Goal: Task Accomplishment & Management: Use online tool/utility

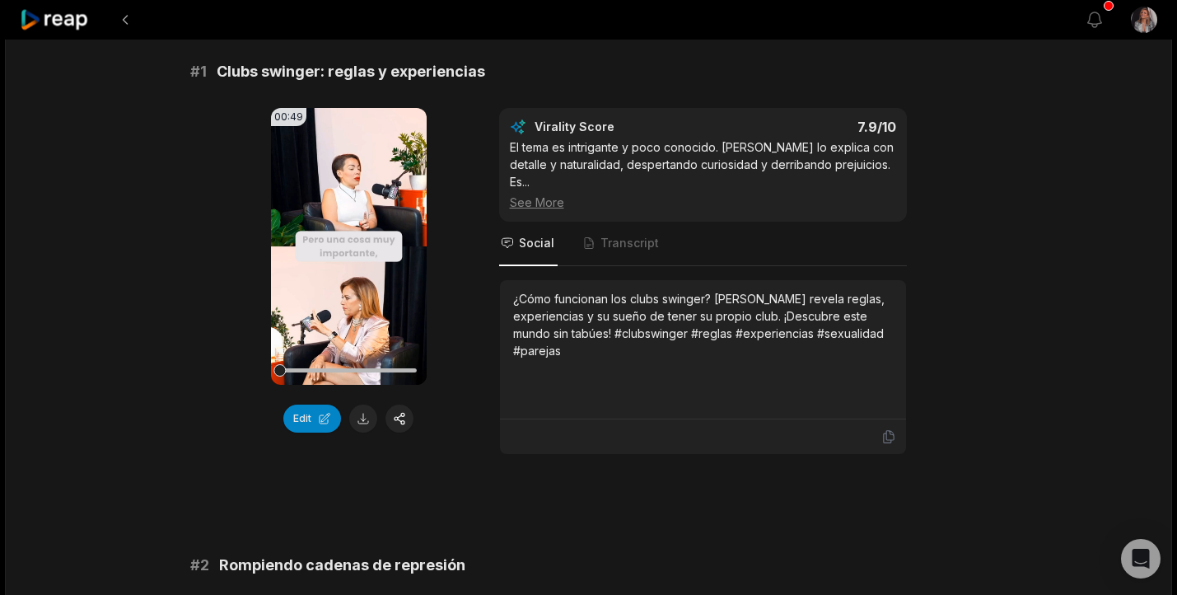
scroll to position [138, 0]
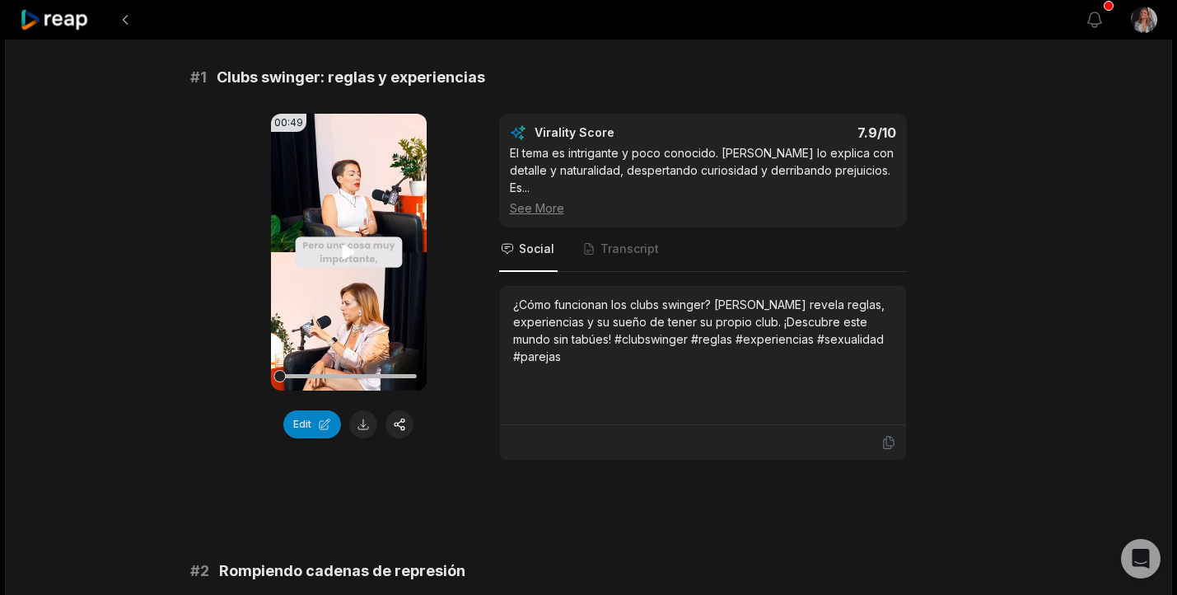
click at [336, 257] on video "Your browser does not support mp4 format." at bounding box center [349, 252] width 156 height 277
click at [352, 245] on icon at bounding box center [349, 252] width 20 height 20
click at [408, 420] on button "button" at bounding box center [400, 424] width 28 height 28
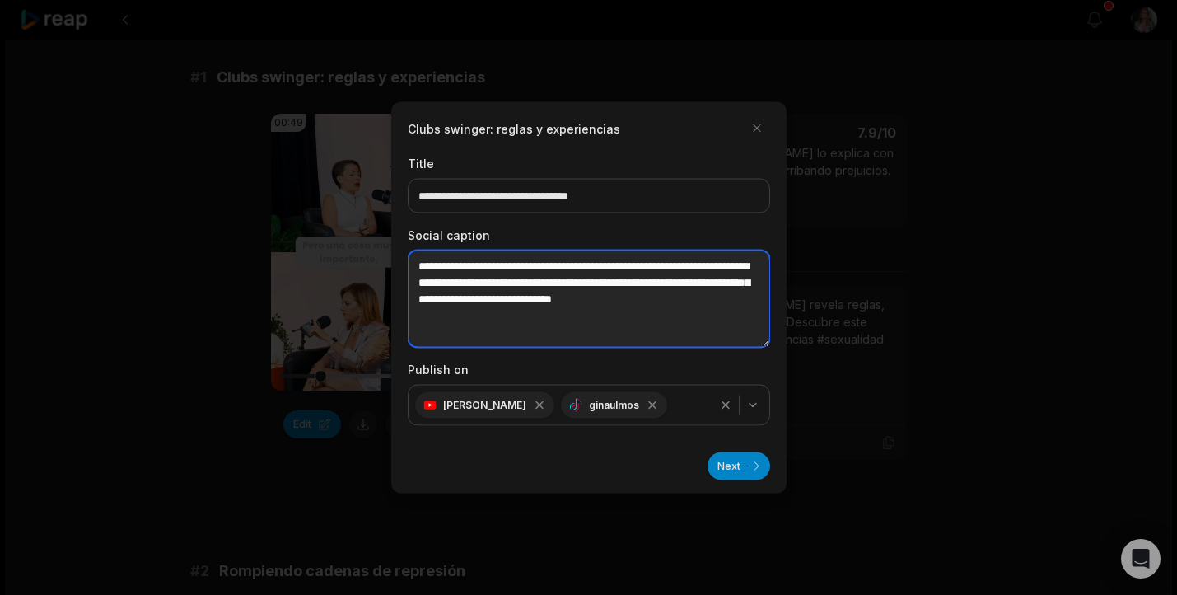
click at [561, 320] on textarea "**********" at bounding box center [589, 298] width 363 height 97
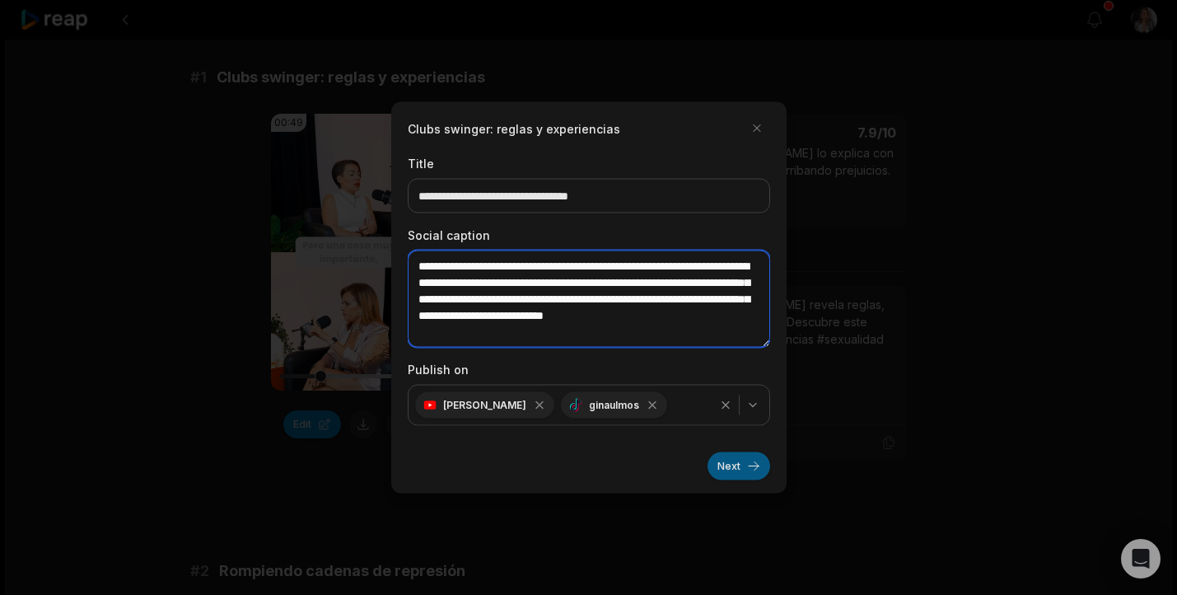
type textarea "**********"
click at [746, 470] on button "Next" at bounding box center [739, 466] width 63 height 28
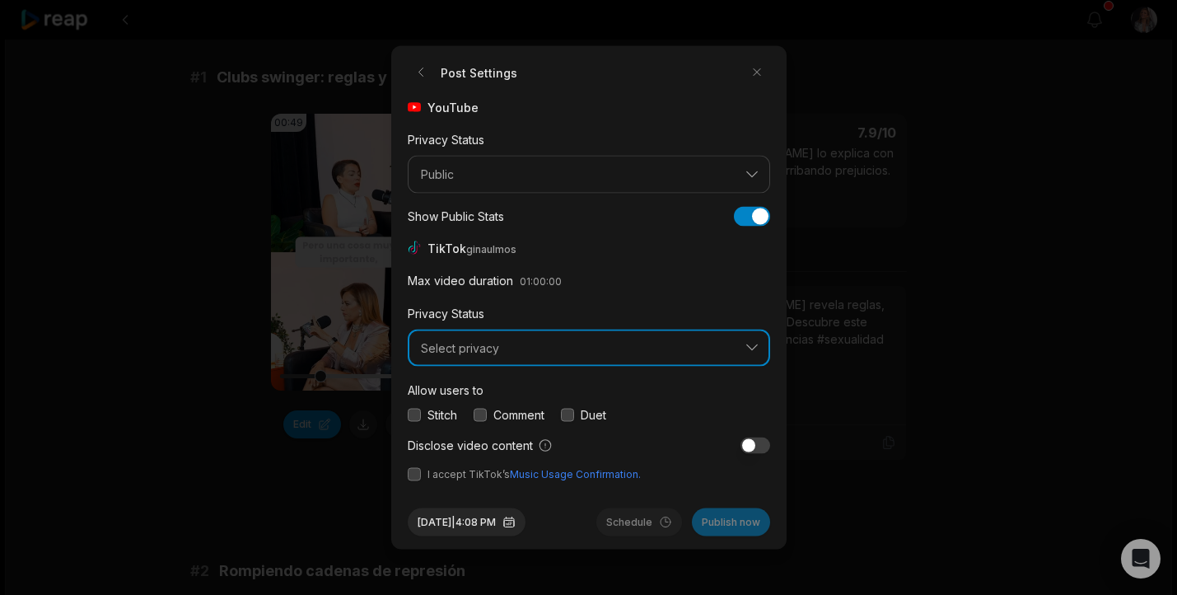
click at [442, 351] on span "Select privacy" at bounding box center [577, 347] width 313 height 15
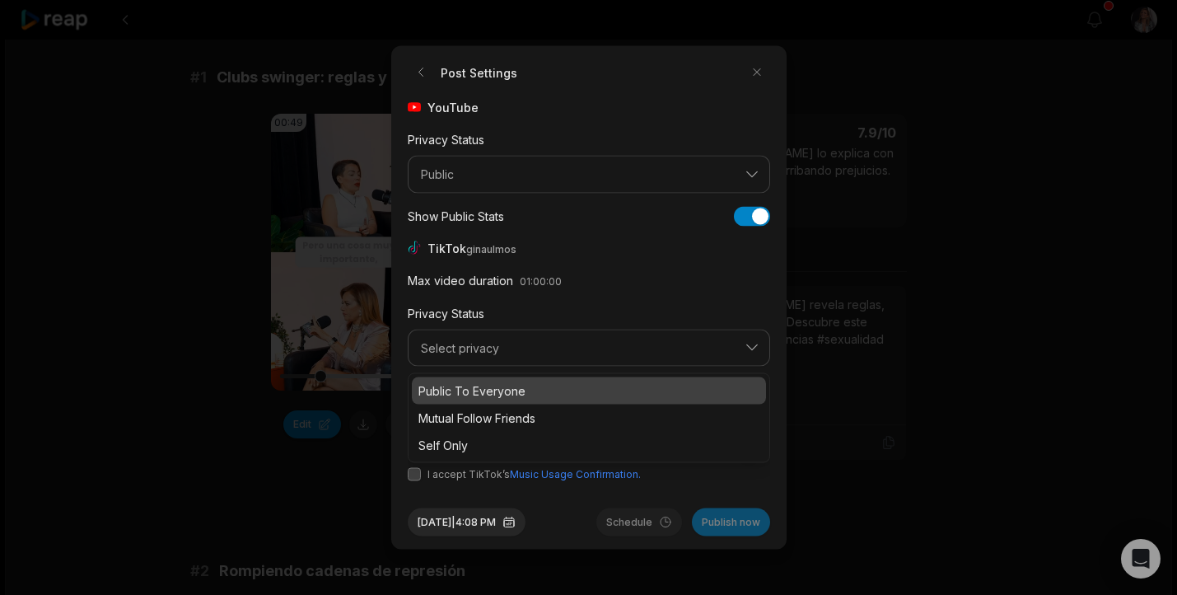
click at [445, 387] on p "Public To Everyone" at bounding box center [589, 390] width 341 height 17
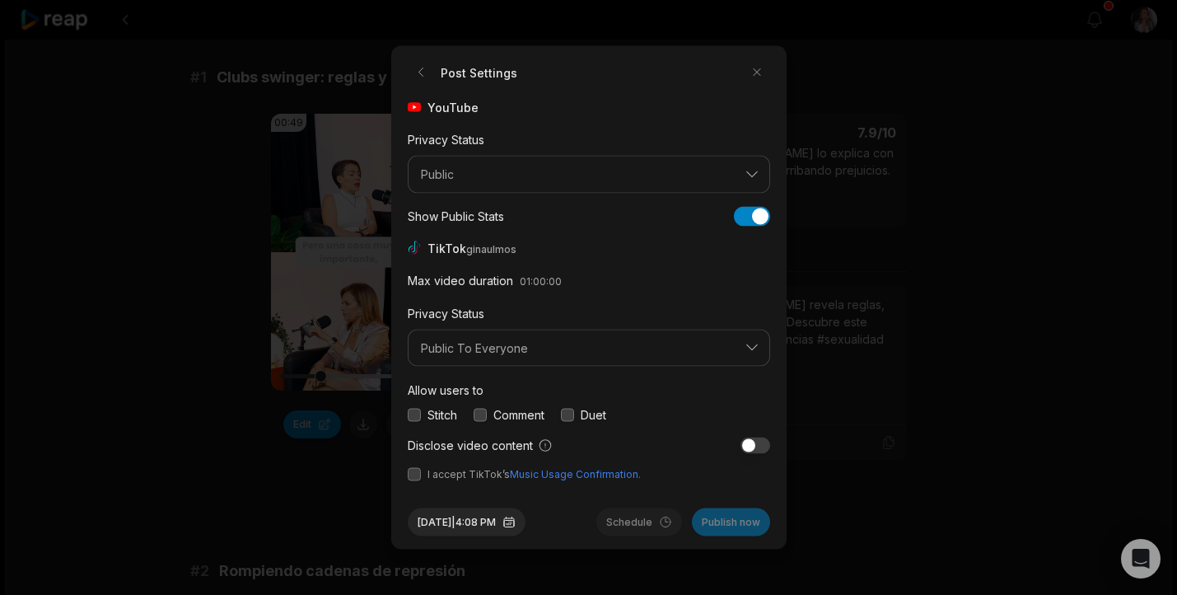
click at [417, 418] on button "button" at bounding box center [414, 414] width 13 height 13
click at [414, 471] on button "button" at bounding box center [414, 474] width 13 height 13
click at [500, 524] on button "Sep 26, 2025 | 4:08 PM" at bounding box center [467, 522] width 118 height 28
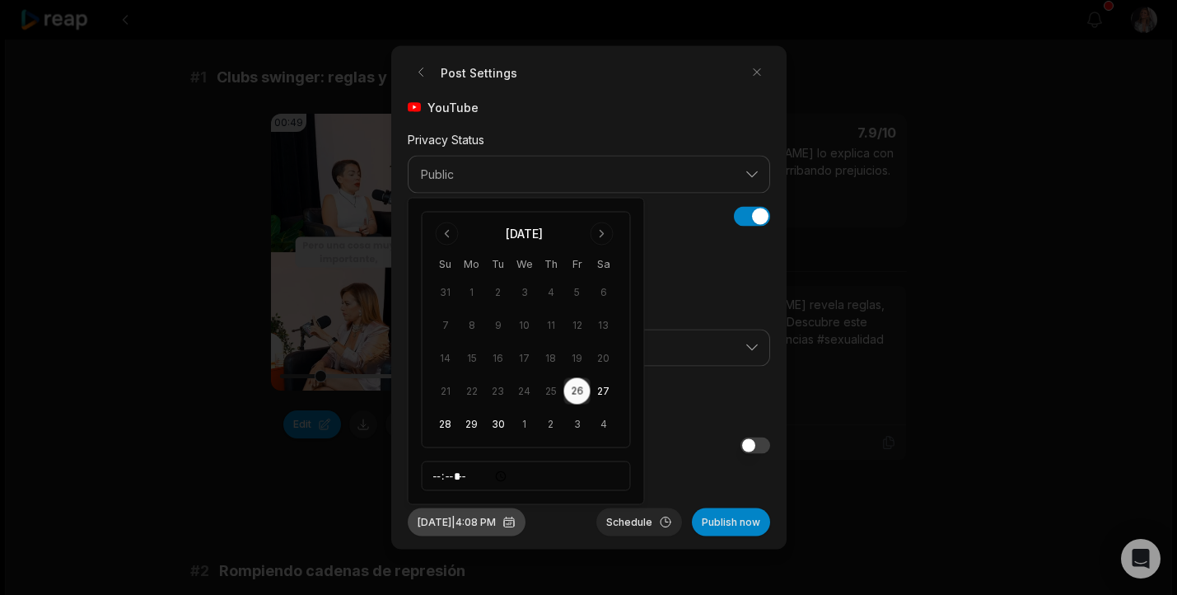
click at [497, 526] on button "Sep 26, 2025 | 4:08 PM" at bounding box center [467, 522] width 118 height 28
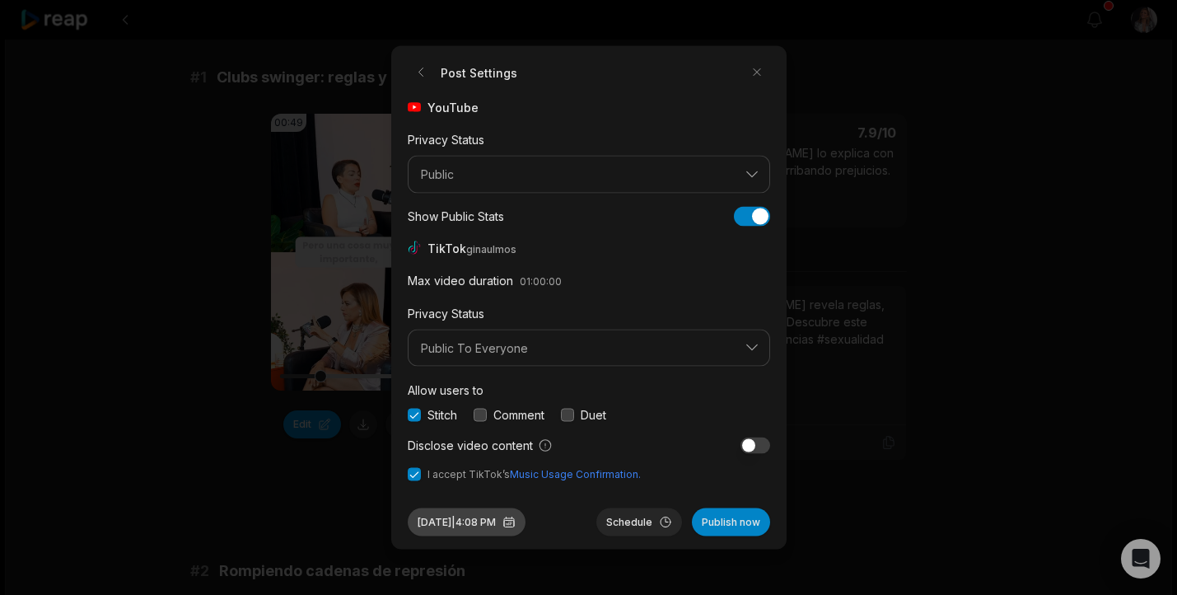
click at [497, 526] on button "Sep 26, 2025 | 4:08 PM" at bounding box center [467, 522] width 118 height 28
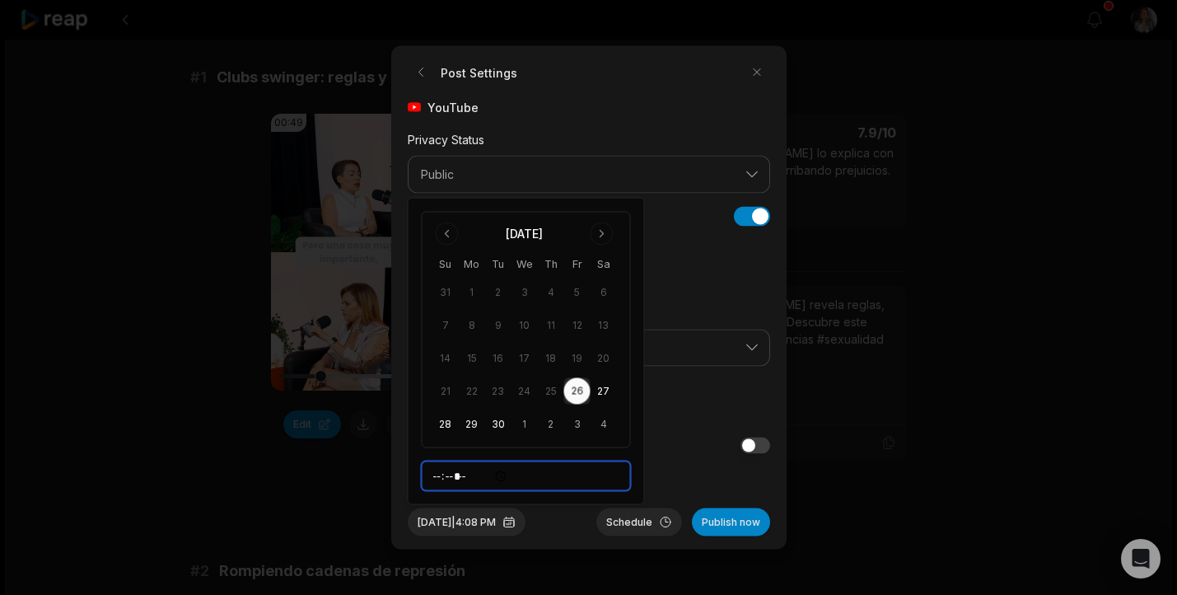
click at [442, 476] on input "*****" at bounding box center [526, 476] width 209 height 30
type input "*****"
click at [637, 523] on button "Schedule" at bounding box center [639, 522] width 86 height 28
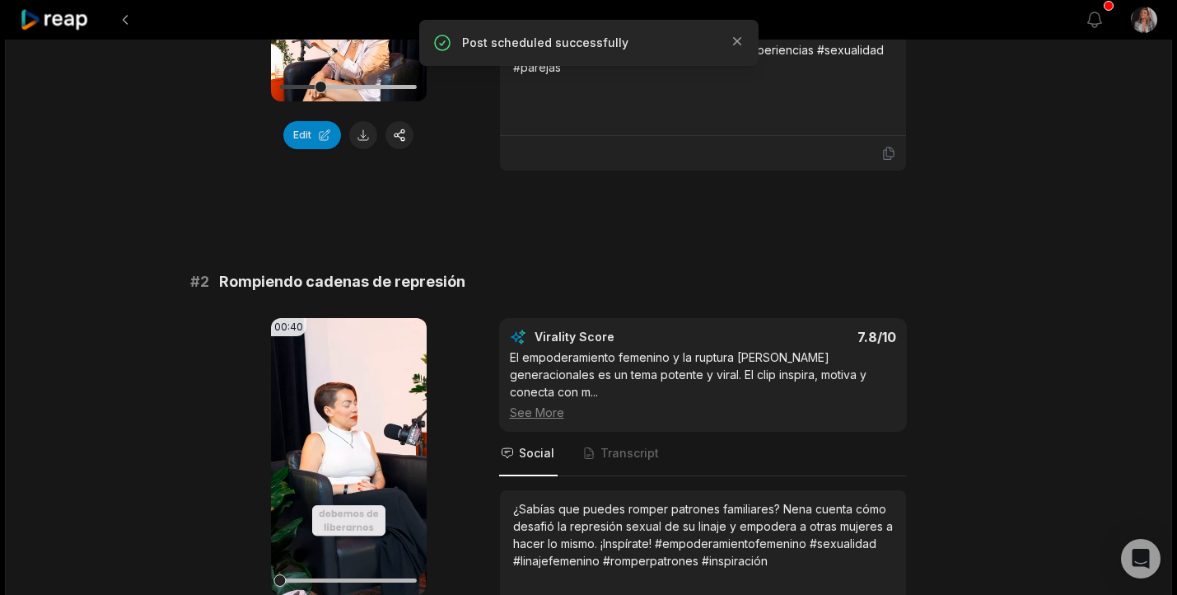
scroll to position [441, 0]
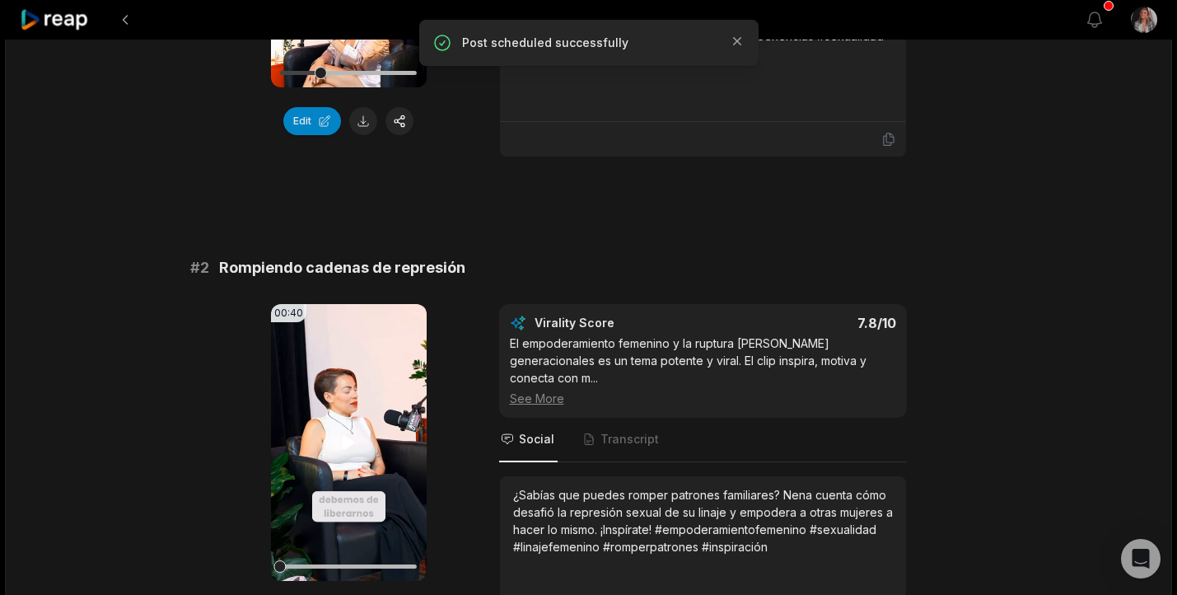
click at [349, 442] on video "Your browser does not support mp4 format." at bounding box center [349, 442] width 156 height 277
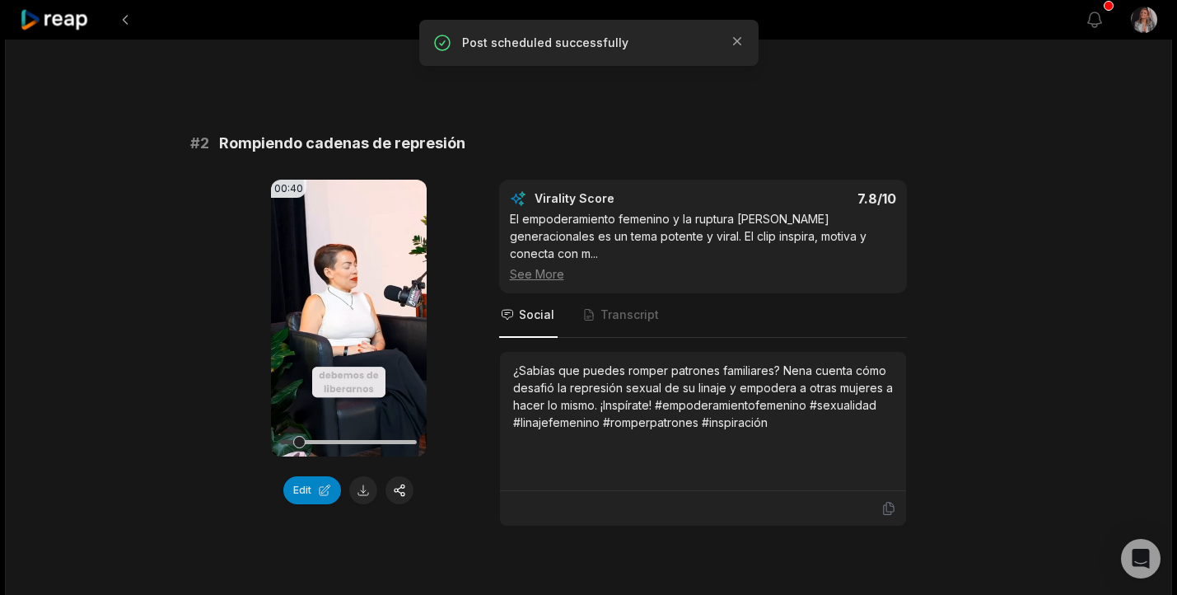
scroll to position [579, 0]
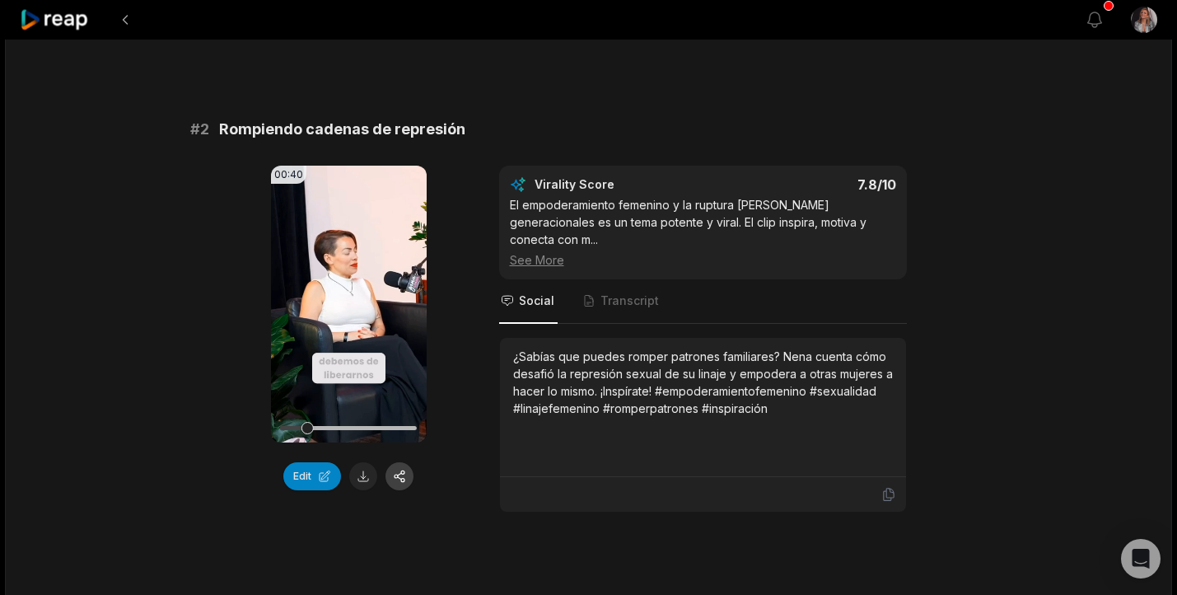
click at [404, 462] on button "button" at bounding box center [400, 476] width 28 height 28
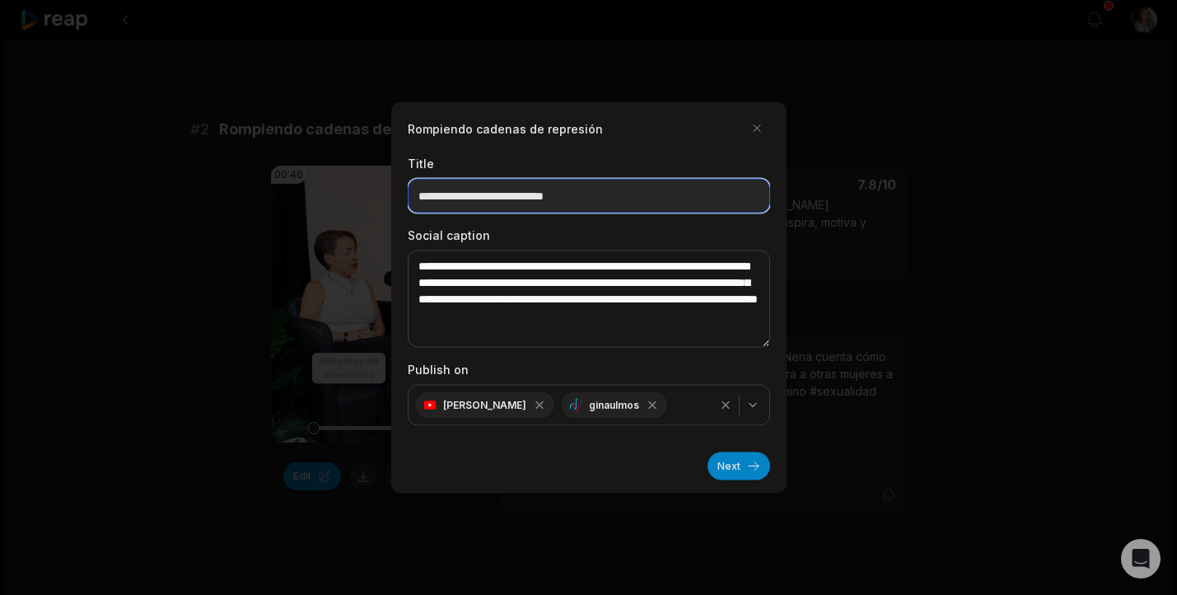
click at [629, 194] on input "**********" at bounding box center [589, 196] width 363 height 35
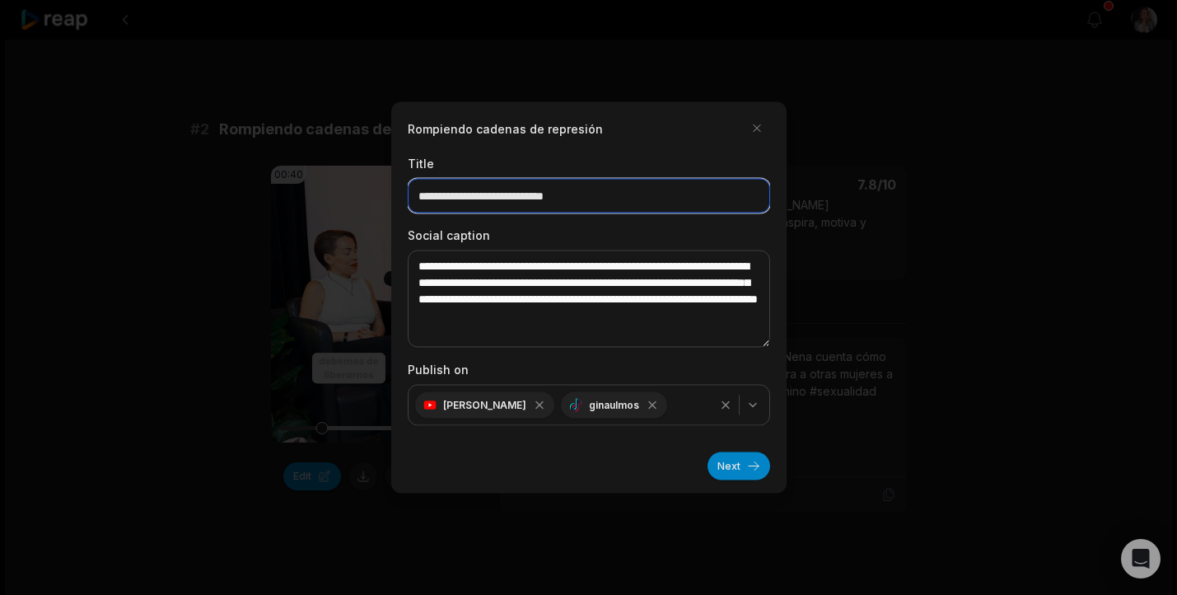
drag, startPoint x: 629, startPoint y: 199, endPoint x: 378, endPoint y: 203, distance: 250.5
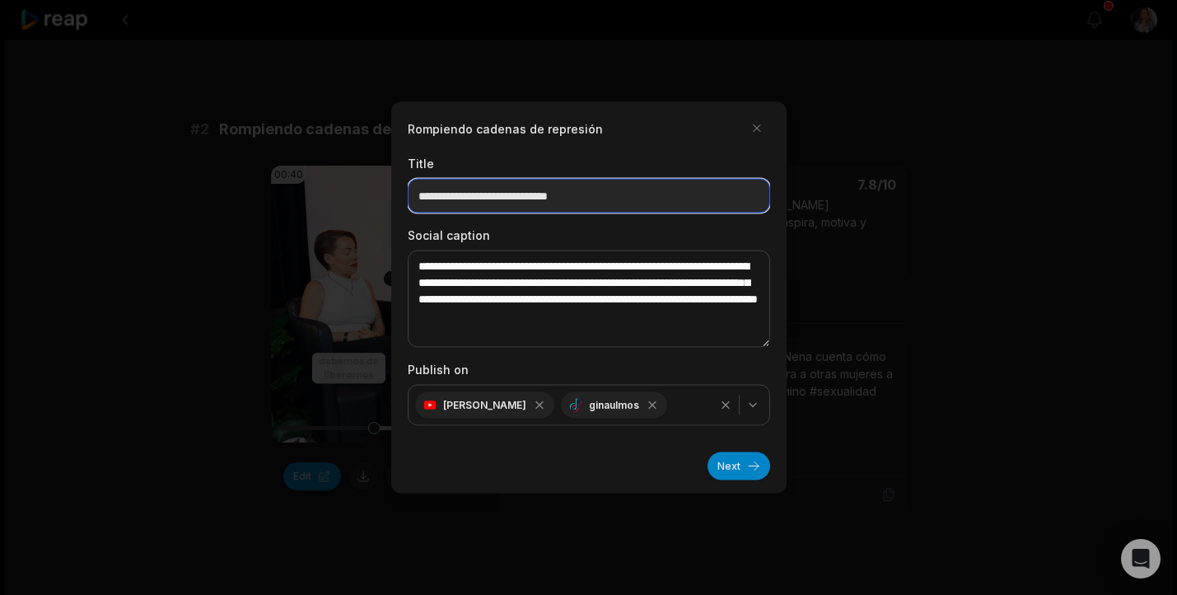
click at [563, 188] on input "**********" at bounding box center [589, 196] width 363 height 35
click at [565, 197] on input "**********" at bounding box center [589, 196] width 363 height 35
click at [630, 194] on input "**********" at bounding box center [589, 196] width 363 height 35
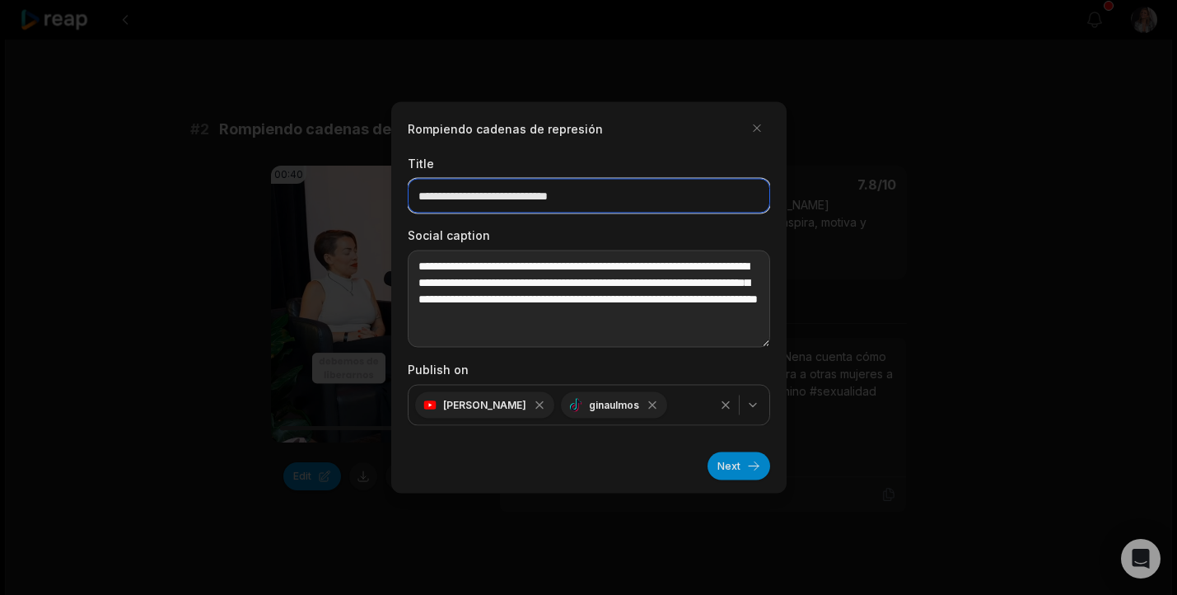
type input "**********"
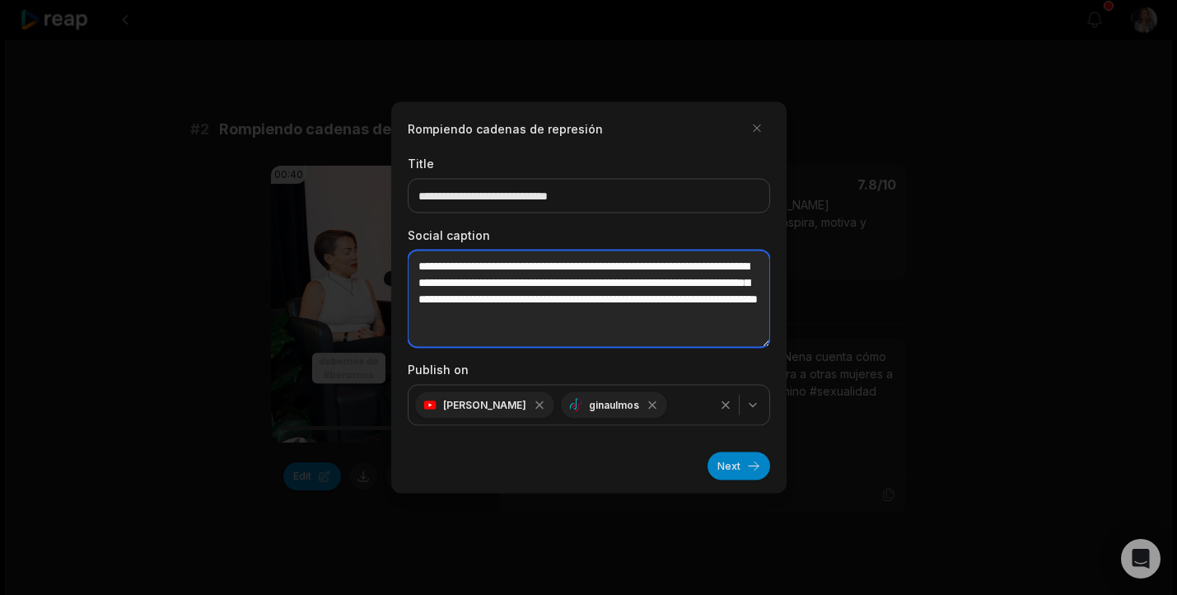
click at [615, 337] on textarea "**********" at bounding box center [589, 298] width 363 height 97
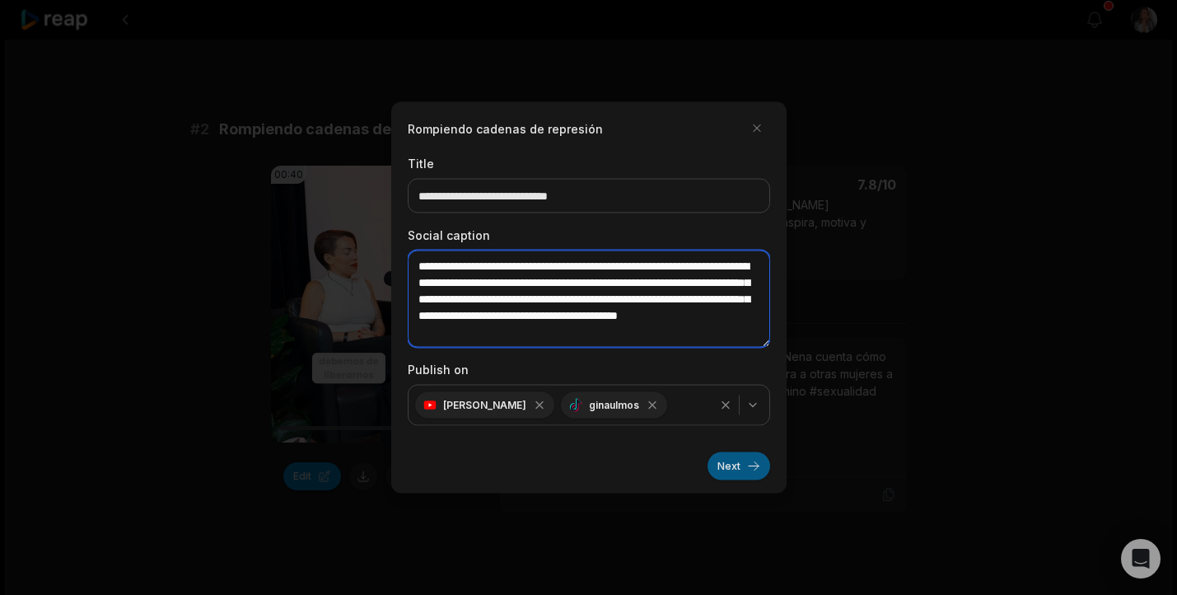
type textarea "**********"
click at [749, 469] on button "Next" at bounding box center [739, 466] width 63 height 28
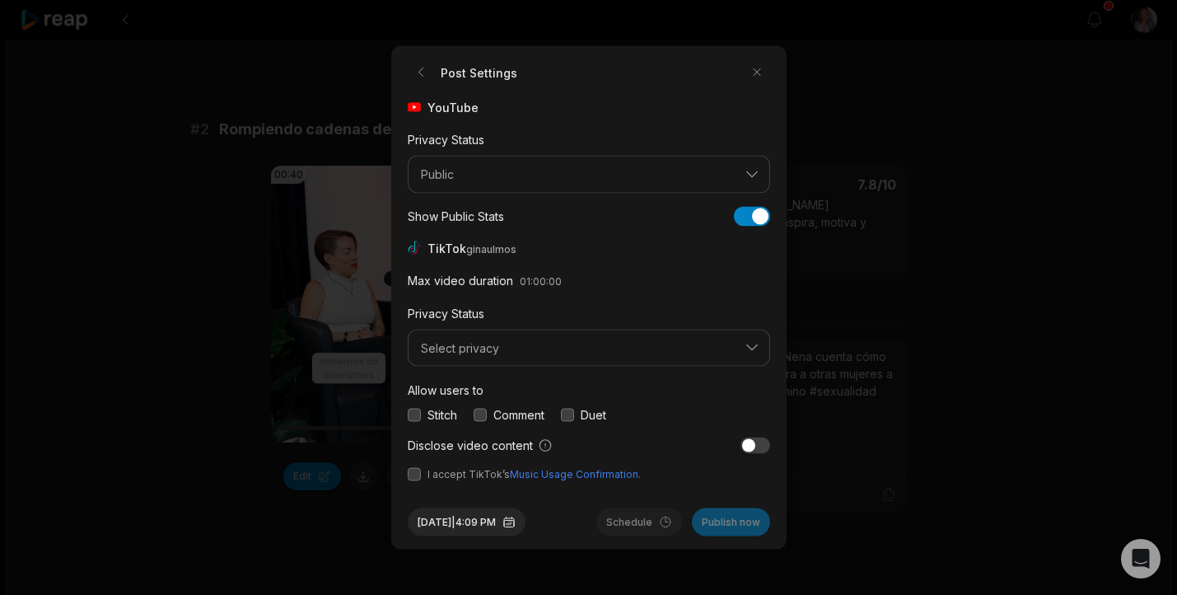
click at [416, 414] on button "button" at bounding box center [414, 414] width 13 height 13
click at [414, 477] on button "button" at bounding box center [414, 474] width 13 height 13
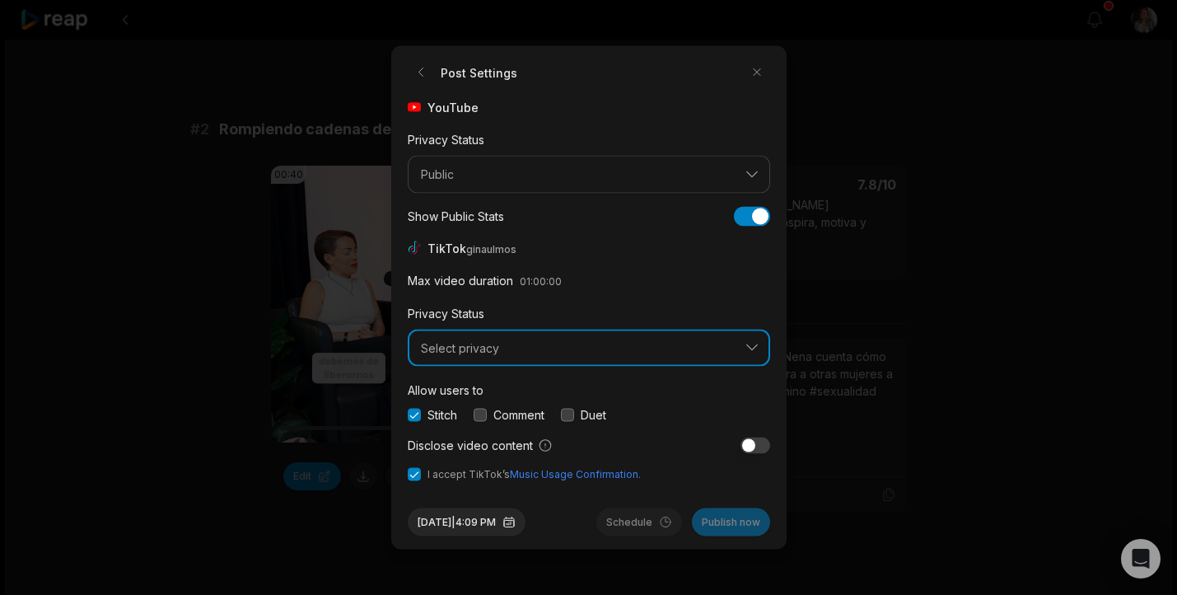
click at [455, 349] on span "Select privacy" at bounding box center [577, 347] width 313 height 15
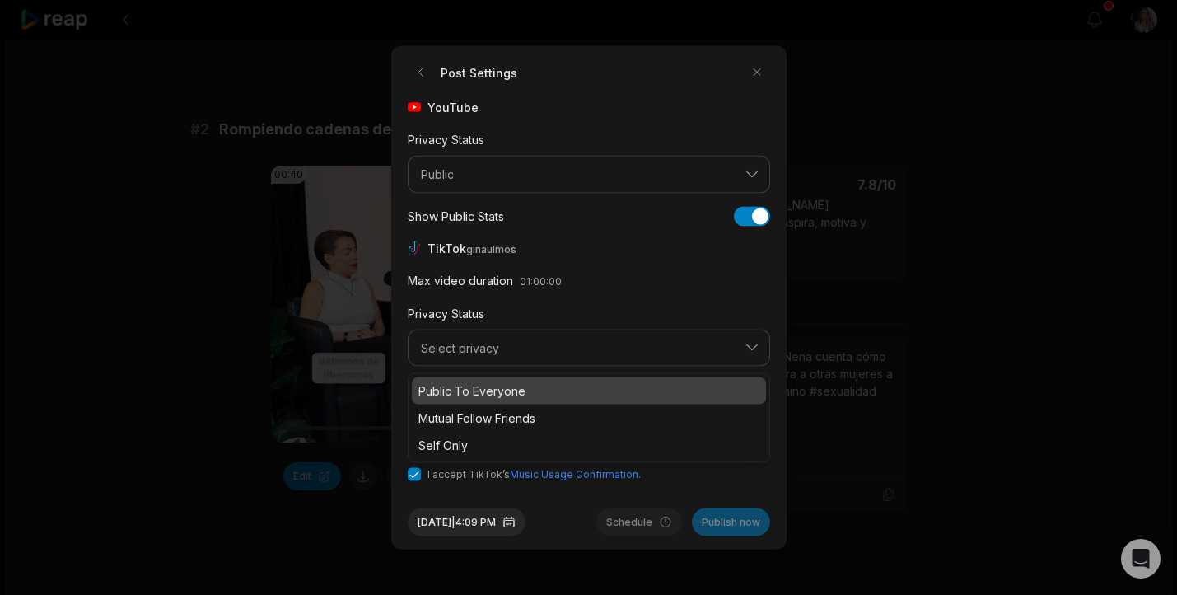
click at [459, 395] on p "Public To Everyone" at bounding box center [589, 390] width 341 height 17
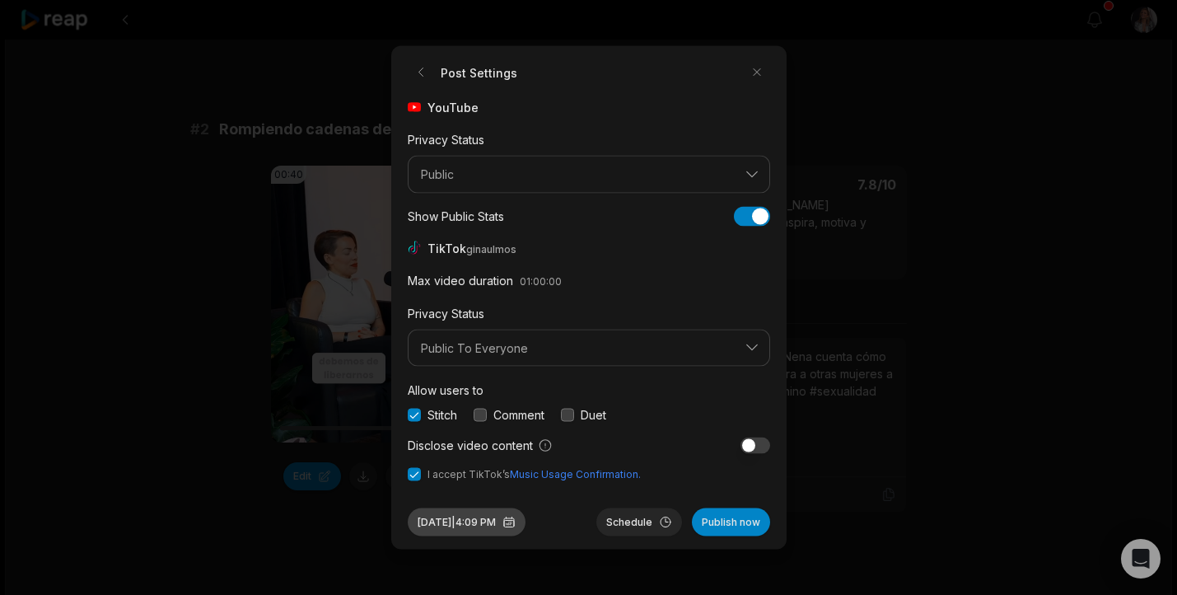
click at [461, 524] on button "Sep 26, 2025 | 4:09 PM" at bounding box center [467, 522] width 118 height 28
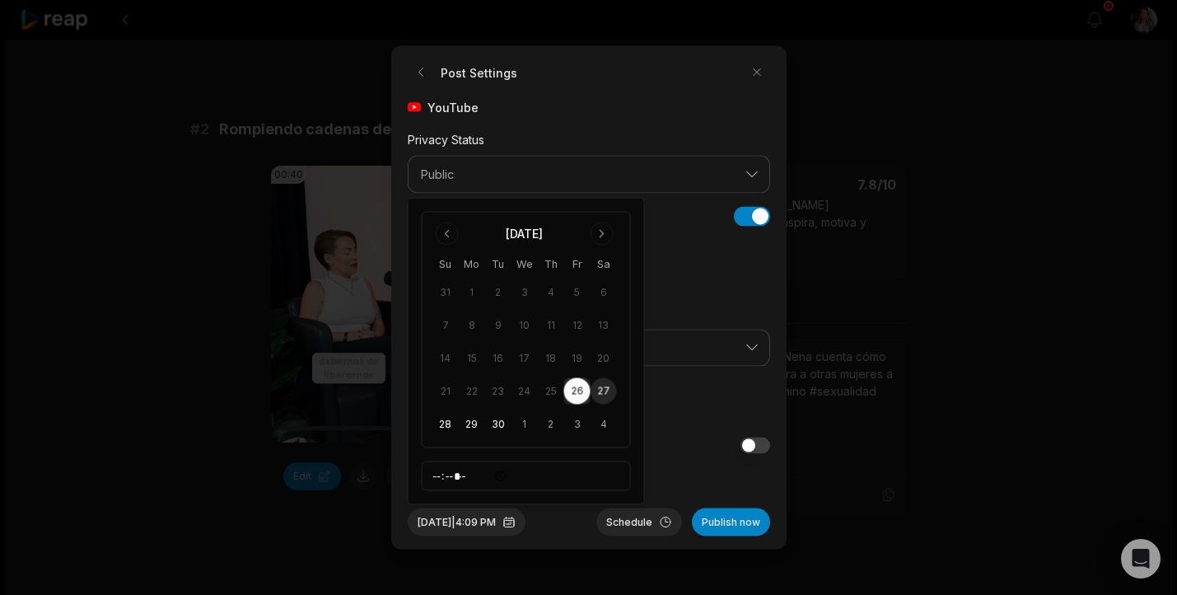
click at [609, 386] on button "27" at bounding box center [604, 391] width 26 height 26
click at [497, 518] on button "Sep 27, 2025 | 4:09 PM" at bounding box center [467, 522] width 118 height 28
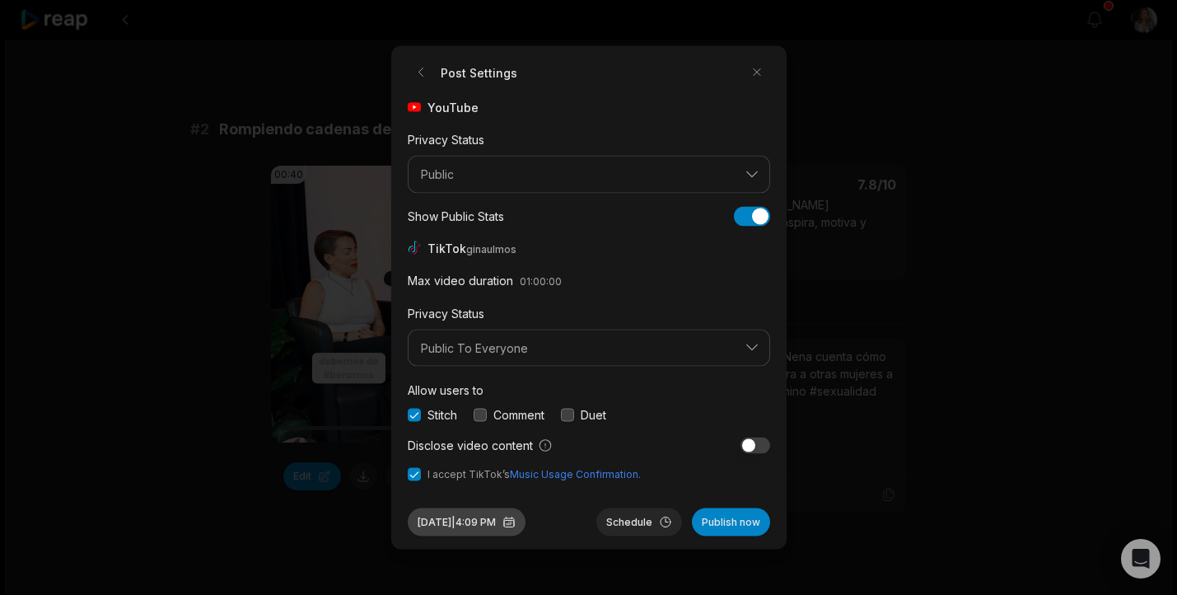
click at [505, 522] on button "Sep 27, 2025 | 4:09 PM" at bounding box center [467, 522] width 118 height 28
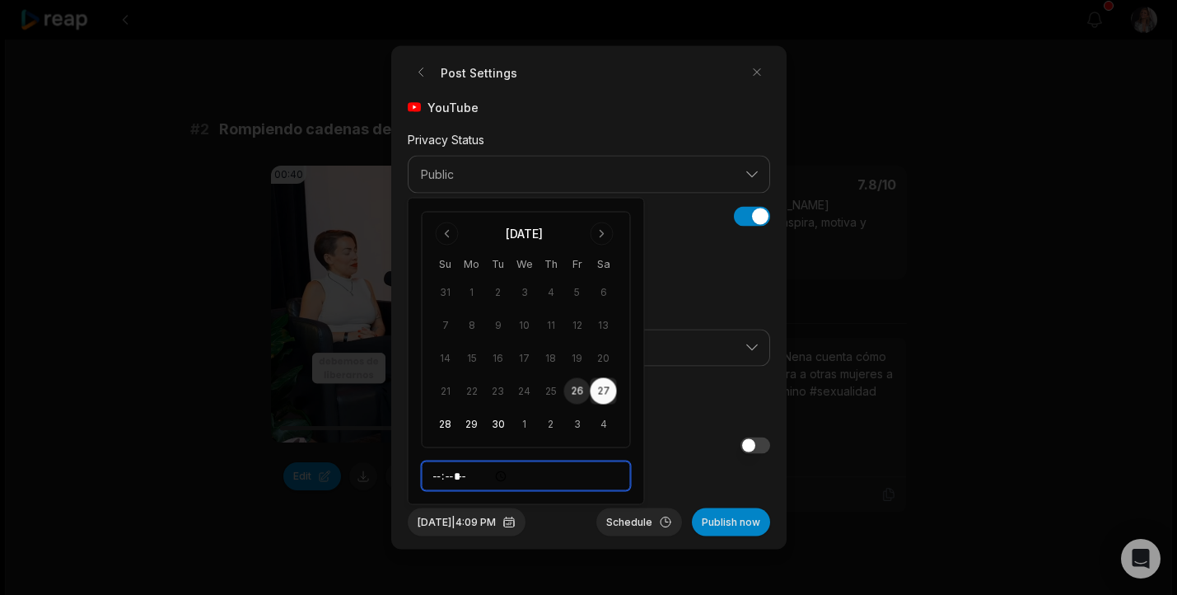
click at [442, 476] on input "*****" at bounding box center [526, 476] width 209 height 30
click at [482, 476] on input "*****" at bounding box center [526, 476] width 209 height 30
type input "*****"
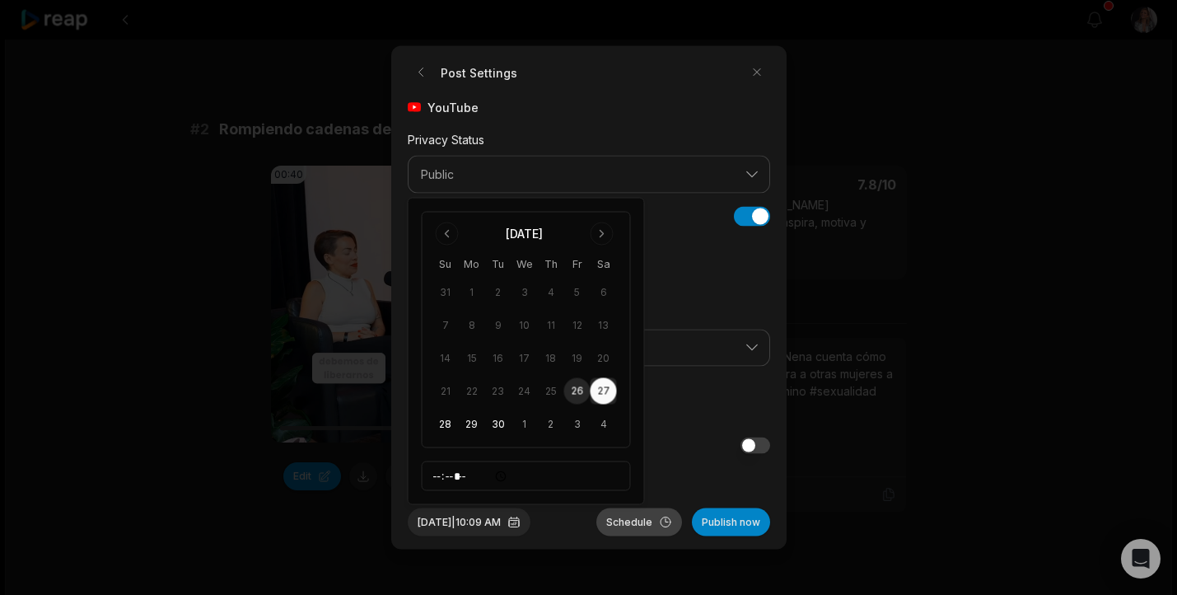
click at [634, 525] on button "Schedule" at bounding box center [639, 522] width 86 height 28
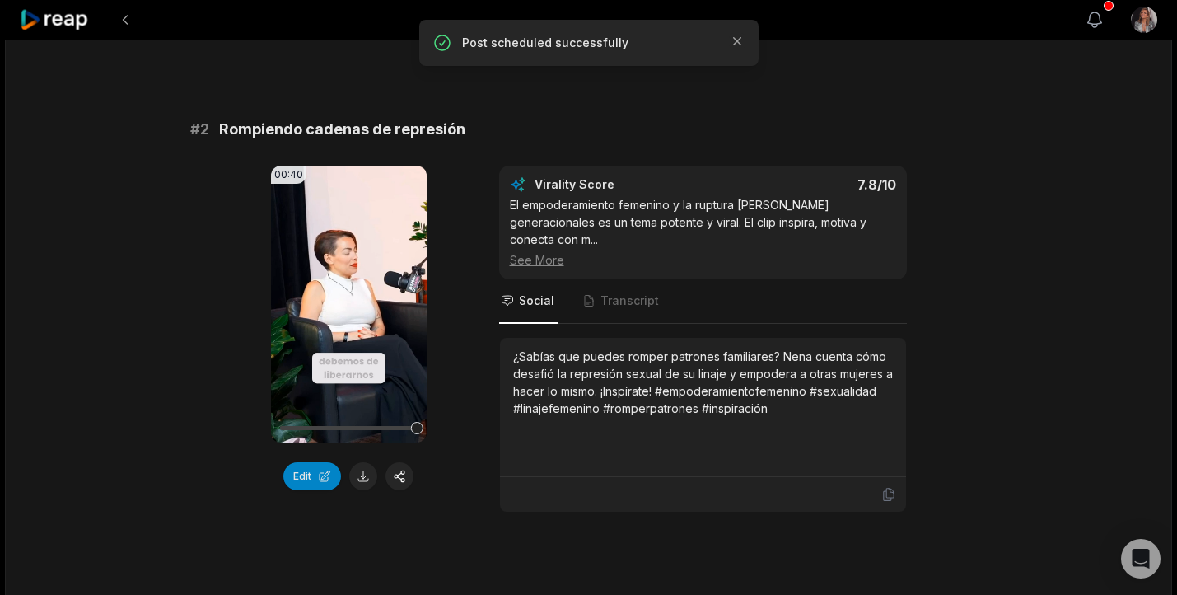
click at [1104, 13] on icon "button" at bounding box center [1095, 20] width 20 height 20
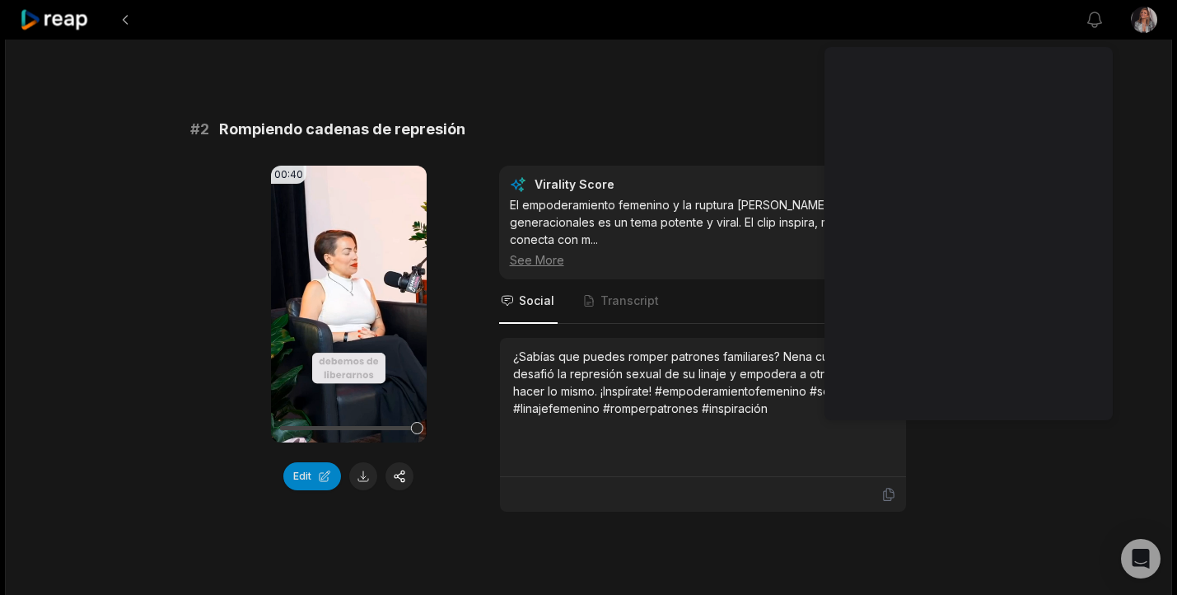
click at [124, 22] on button at bounding box center [125, 20] width 30 height 30
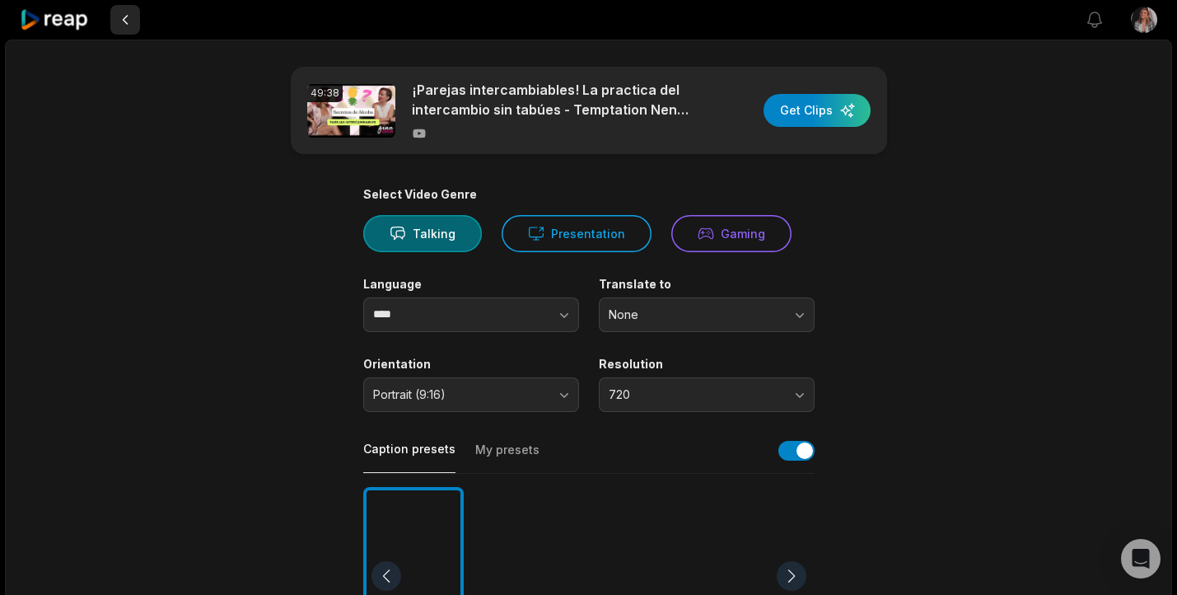
click at [128, 22] on button at bounding box center [125, 20] width 30 height 30
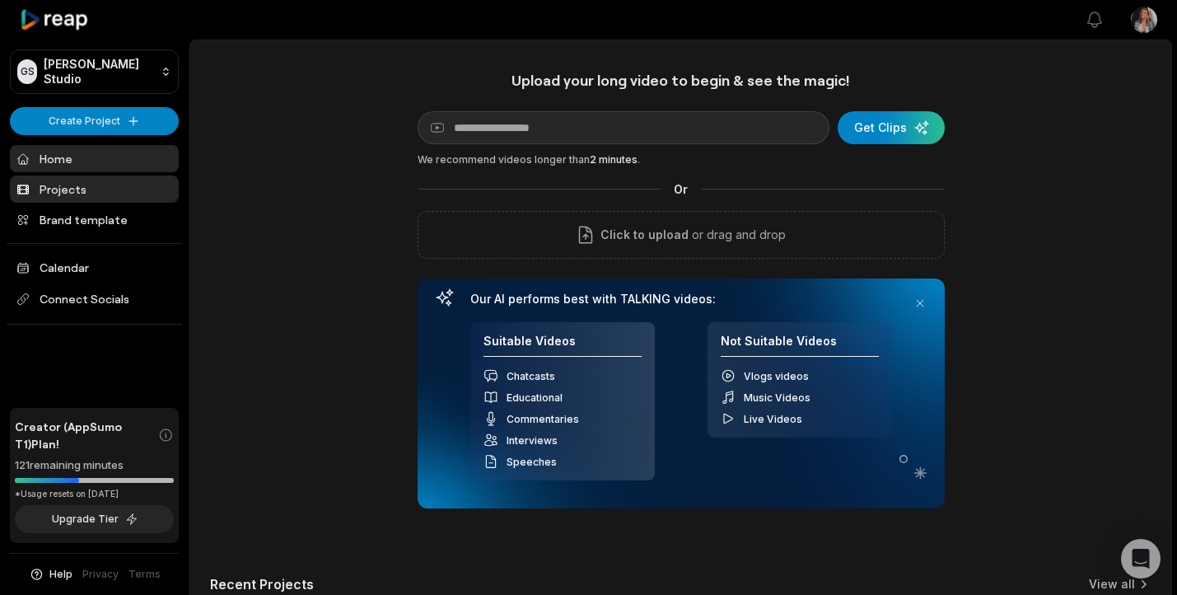
click at [64, 190] on link "Projects" at bounding box center [94, 188] width 169 height 27
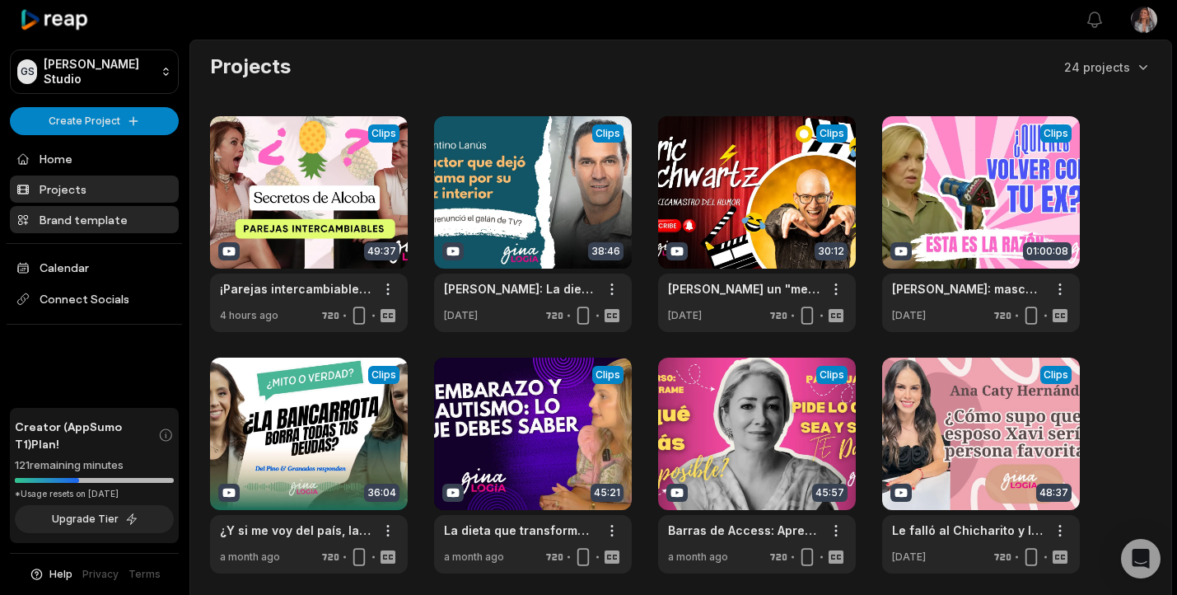
click at [87, 222] on link "Brand template" at bounding box center [94, 219] width 169 height 27
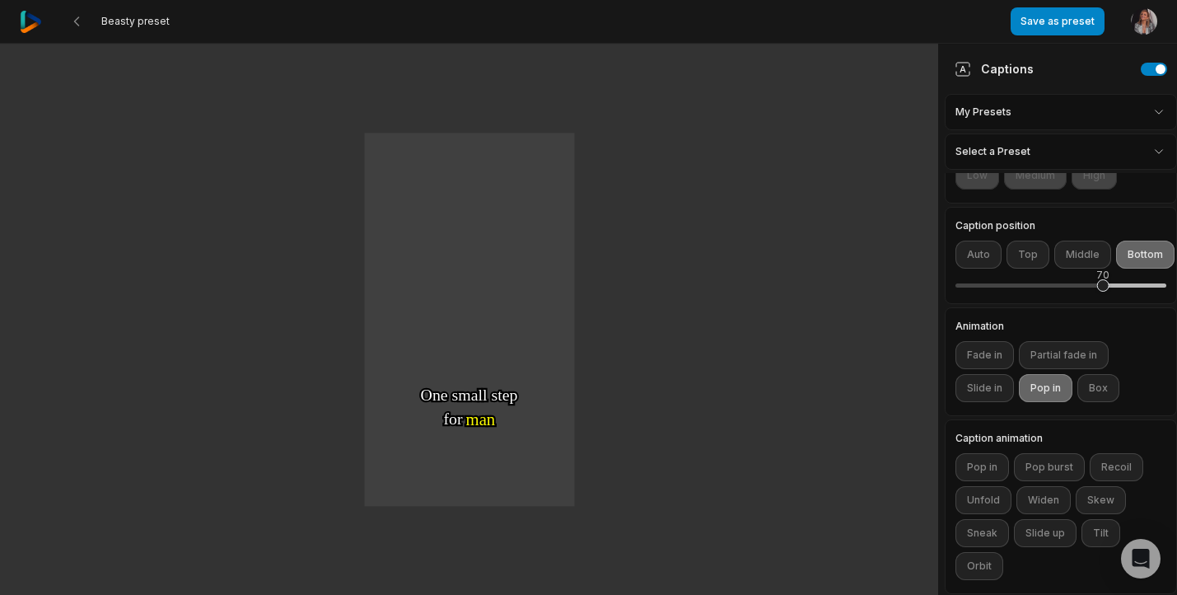
scroll to position [334, 0]
click at [1057, 470] on button "Pop burst" at bounding box center [1049, 469] width 71 height 28
click at [1049, 503] on button "Widen" at bounding box center [1044, 502] width 54 height 28
click at [990, 473] on button "Pop in" at bounding box center [983, 469] width 54 height 28
click at [1080, 260] on button "Middle" at bounding box center [1083, 256] width 57 height 28
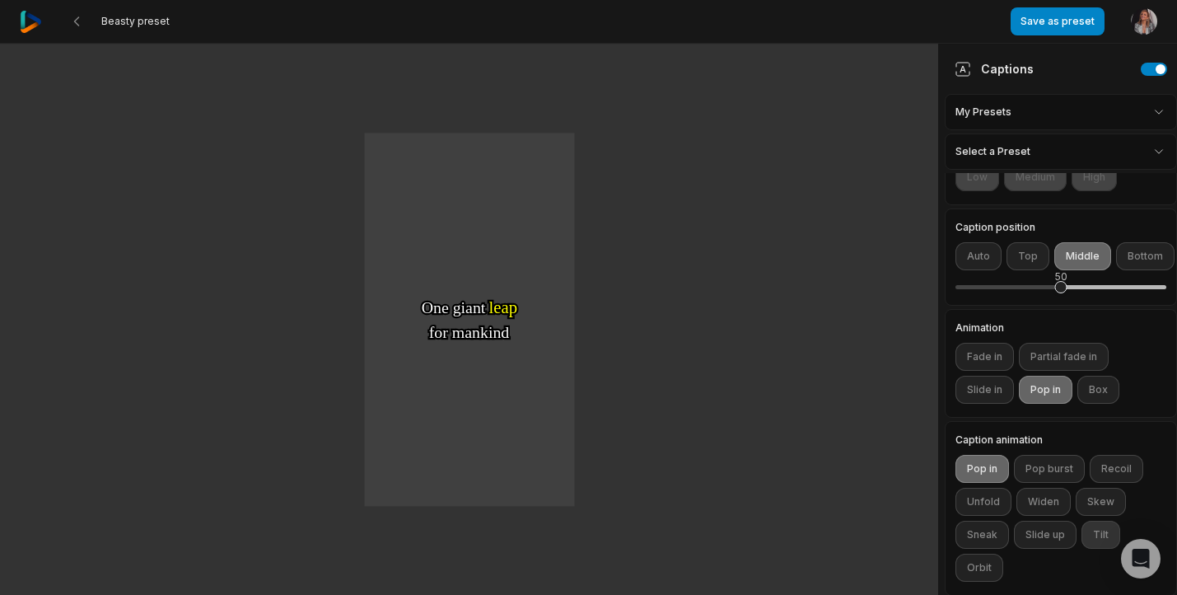
click at [1104, 537] on button "Tilt" at bounding box center [1101, 535] width 39 height 28
click at [1046, 533] on button "Slide up" at bounding box center [1045, 535] width 63 height 28
click at [979, 537] on button "Sneak" at bounding box center [983, 535] width 54 height 28
click at [978, 506] on button "Unfold" at bounding box center [984, 502] width 56 height 28
click at [1115, 473] on button "Recoil" at bounding box center [1117, 469] width 54 height 28
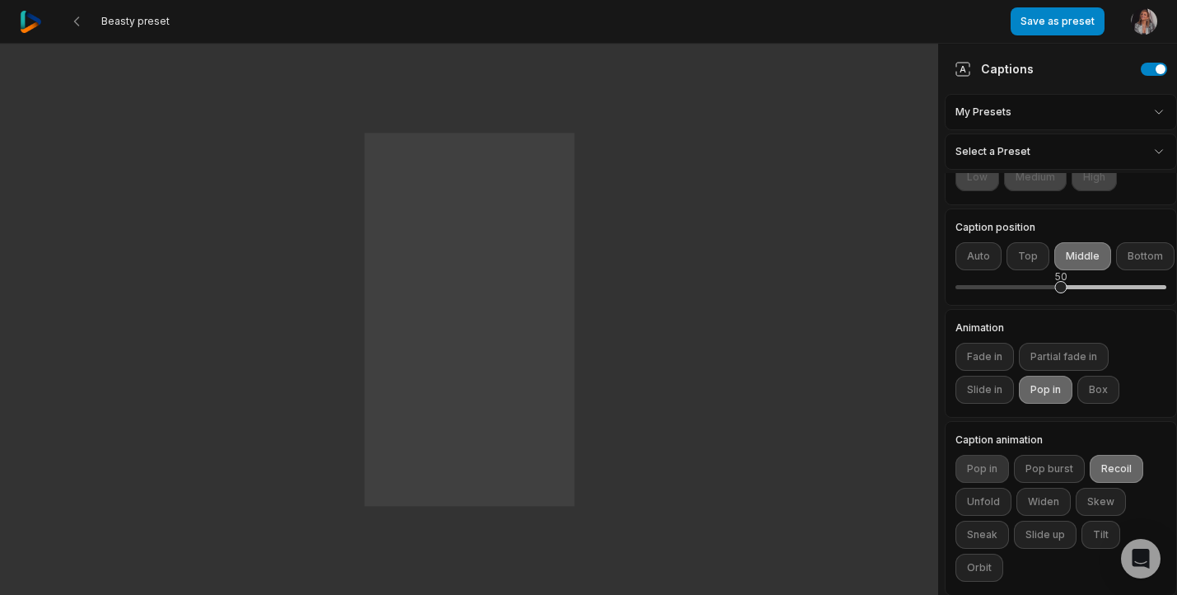
click at [971, 474] on button "Pop in" at bounding box center [983, 469] width 54 height 28
click at [1099, 395] on button "Box" at bounding box center [1099, 390] width 42 height 28
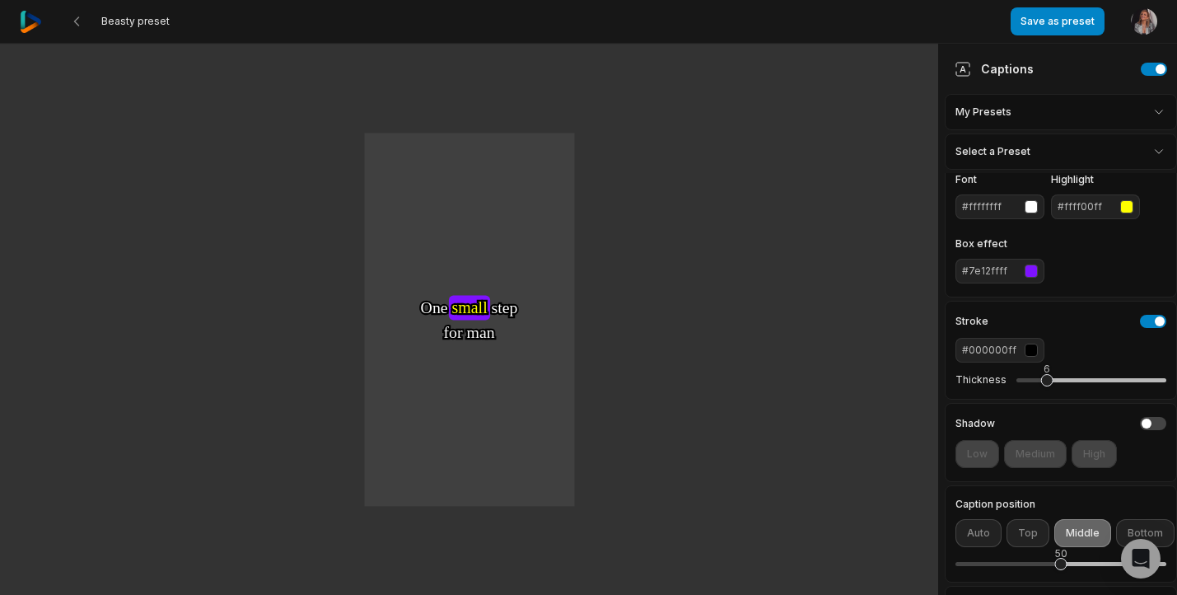
scroll to position [120, 0]
click at [1072, 379] on div "6" at bounding box center [1092, 381] width 150 height 4
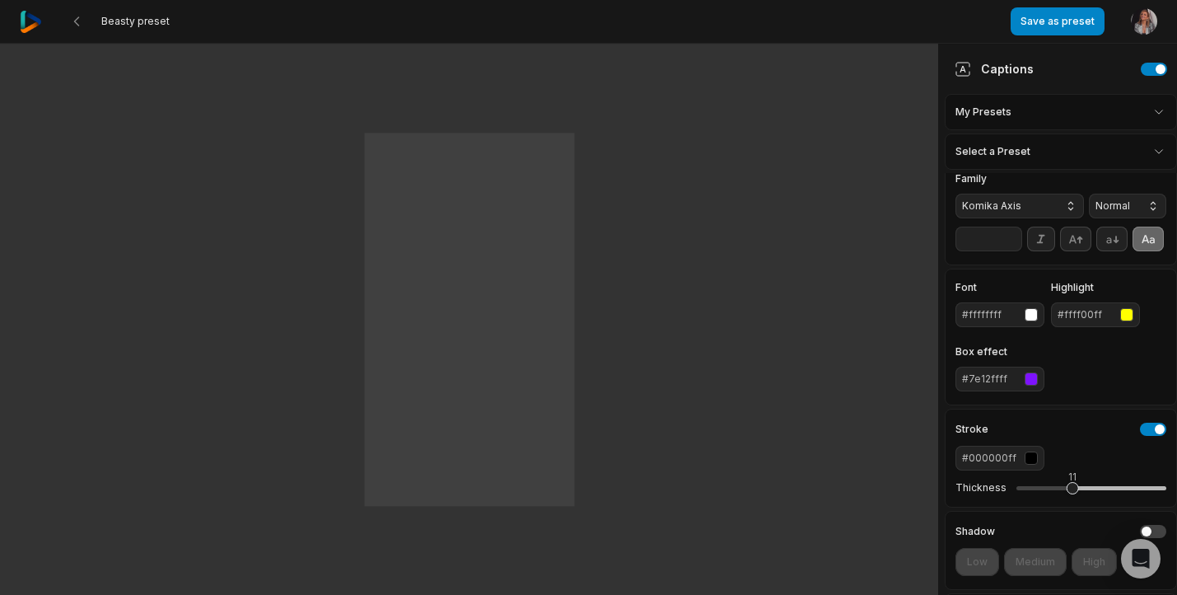
scroll to position [0, 0]
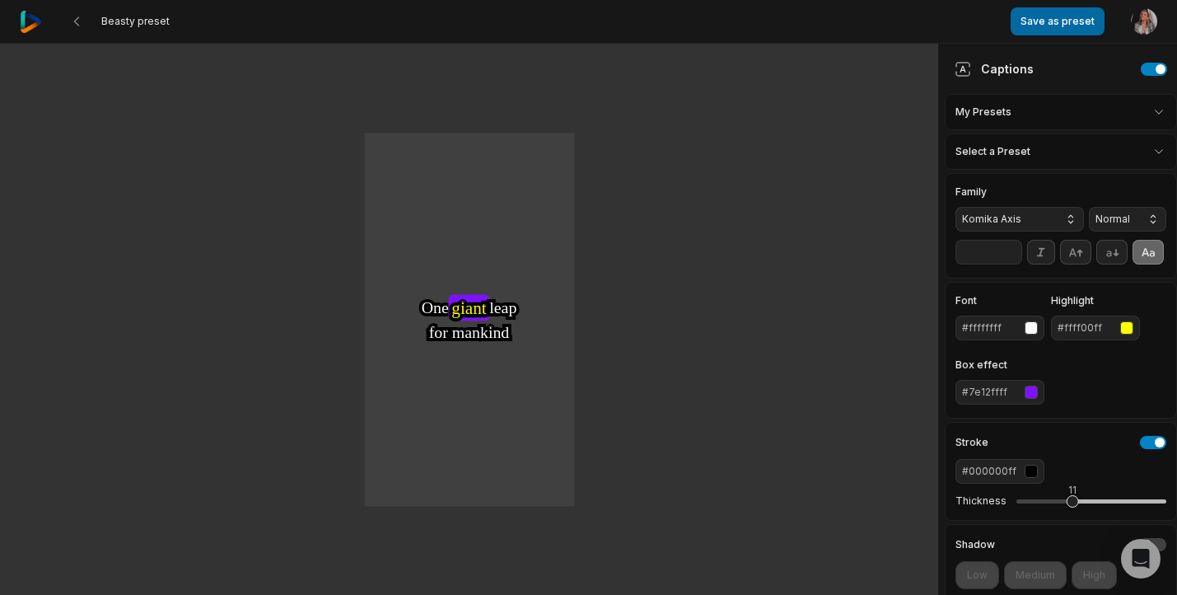
click at [1066, 25] on button "Save as preset" at bounding box center [1058, 21] width 94 height 28
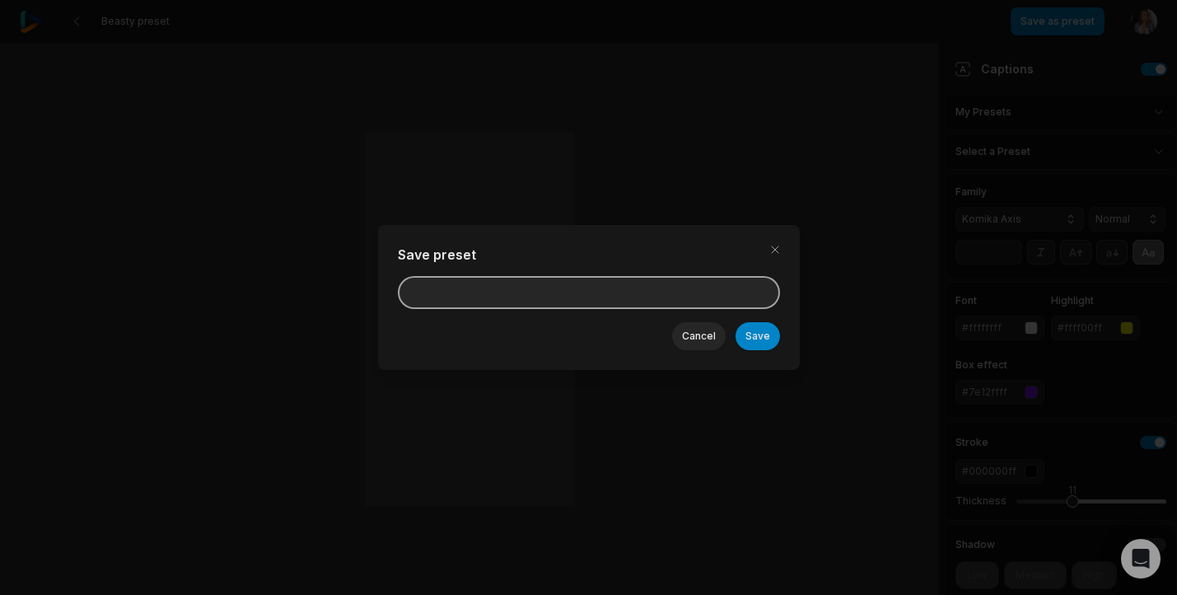
click at [449, 302] on input at bounding box center [589, 292] width 382 height 33
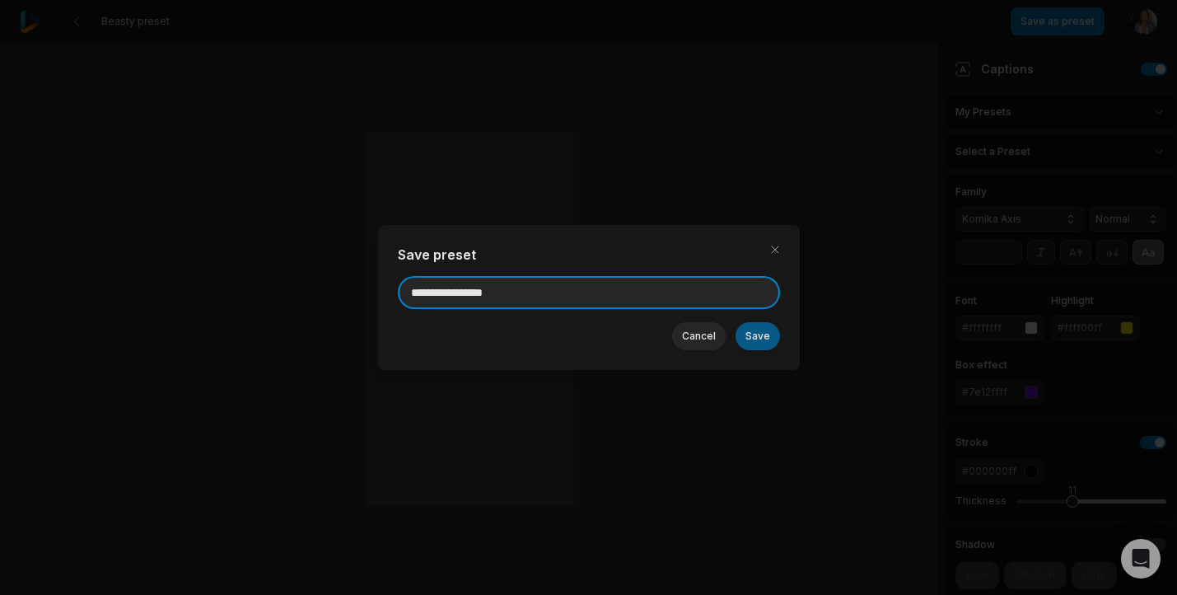
type input "**********"
click at [758, 341] on button "Save" at bounding box center [758, 336] width 44 height 28
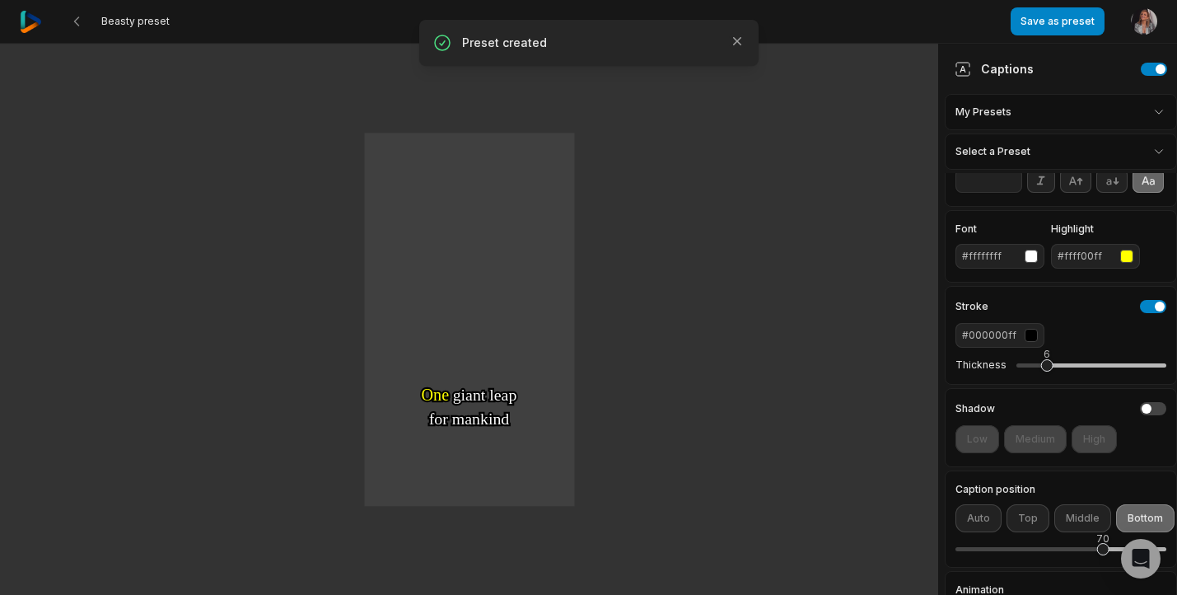
scroll to position [97, 0]
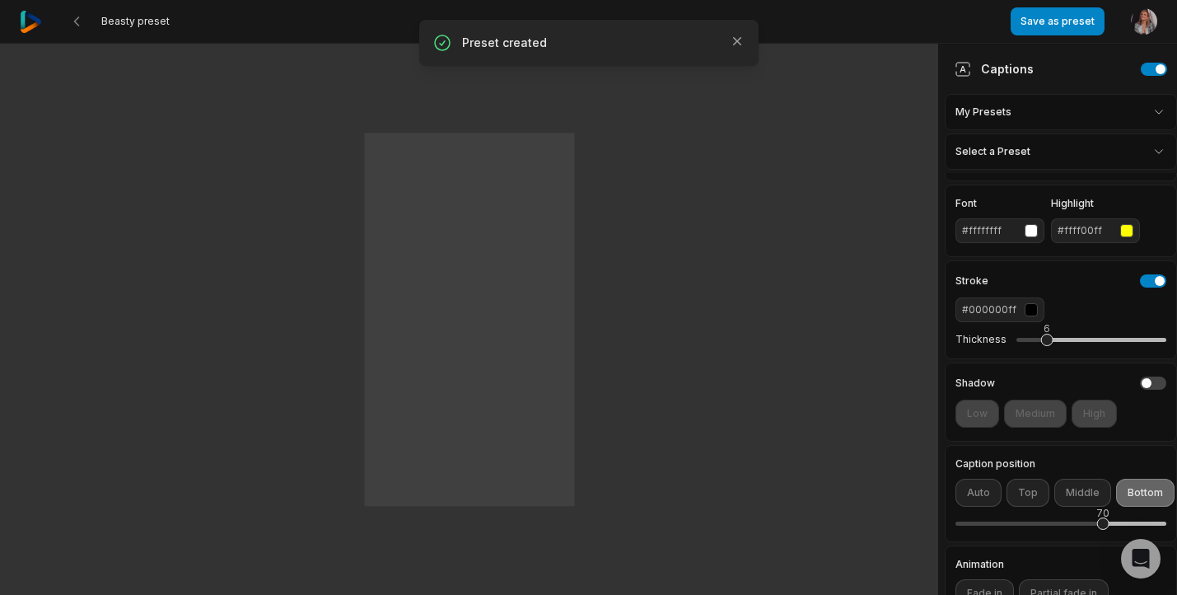
click at [1122, 232] on div "button" at bounding box center [1126, 230] width 13 height 13
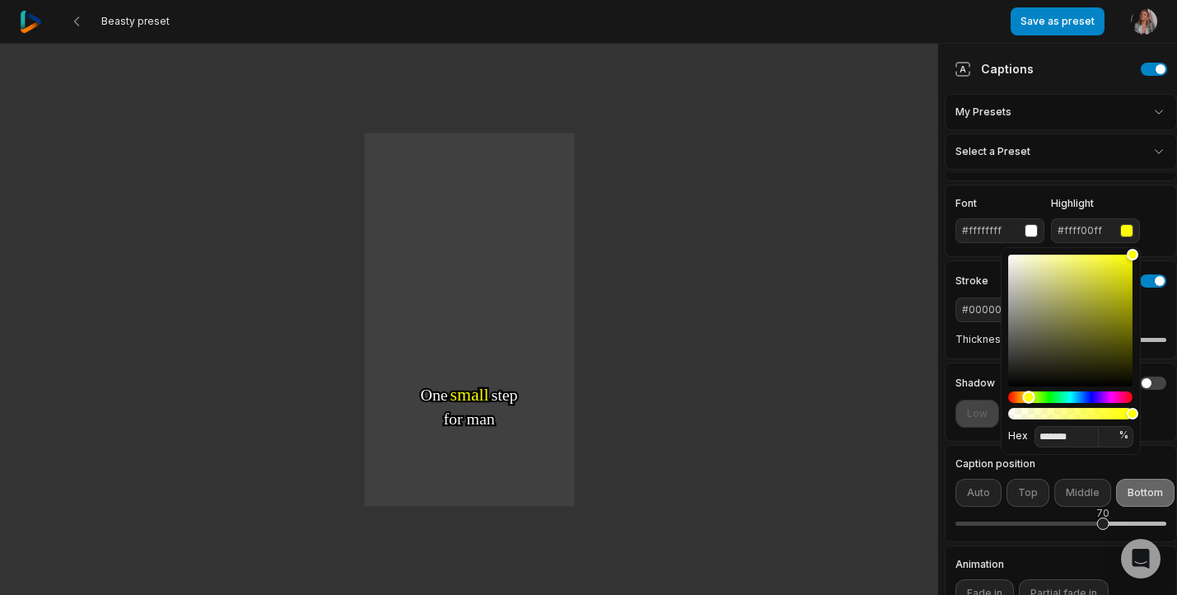
click at [1111, 397] on div "Hue" at bounding box center [1070, 397] width 124 height 12
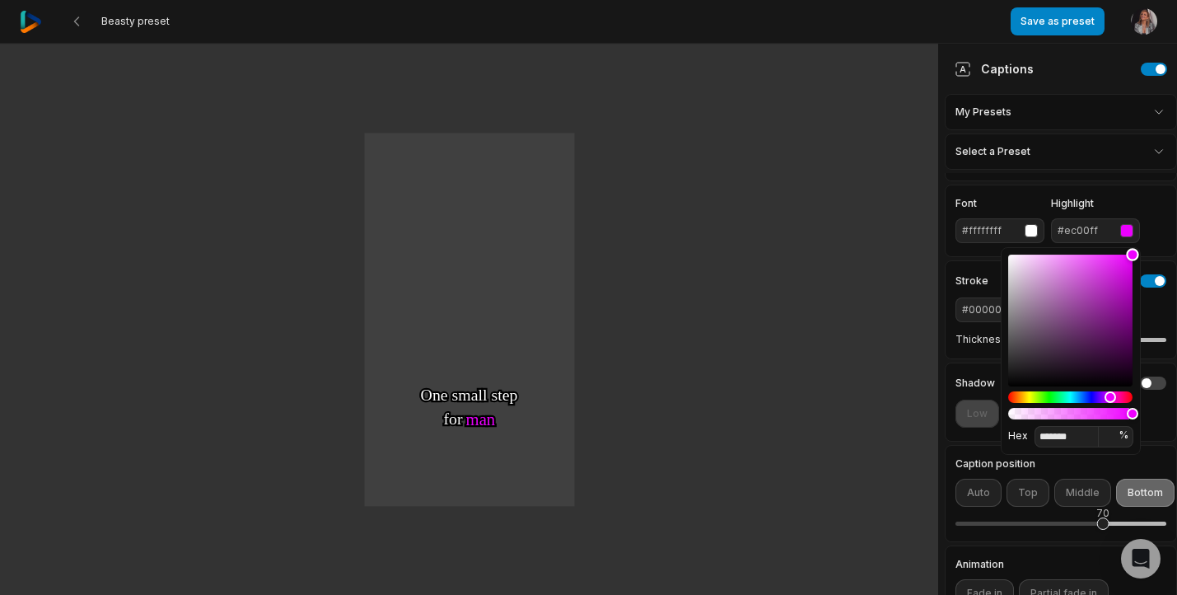
click at [1085, 292] on div "Color" at bounding box center [1070, 321] width 124 height 132
type input "*******"
click at [1076, 265] on div "Color" at bounding box center [1070, 321] width 124 height 132
click at [914, 342] on div "One One small small step step for for man man One One giant giant leap leap for…" at bounding box center [469, 320] width 938 height 552
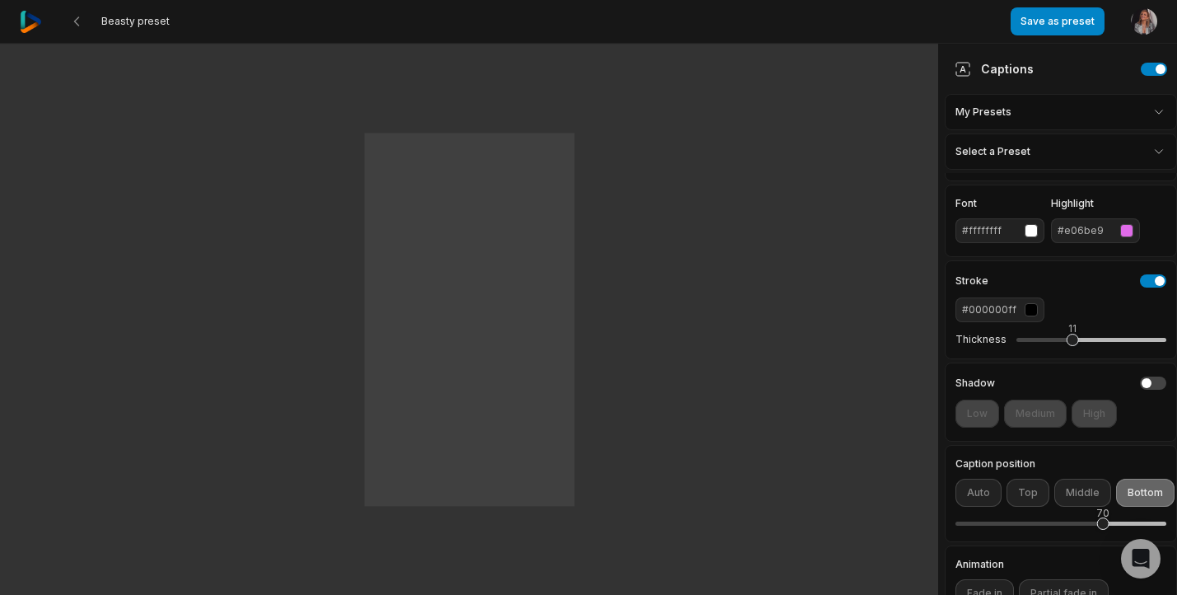
click at [1069, 336] on div "11" at bounding box center [1092, 339] width 150 height 35
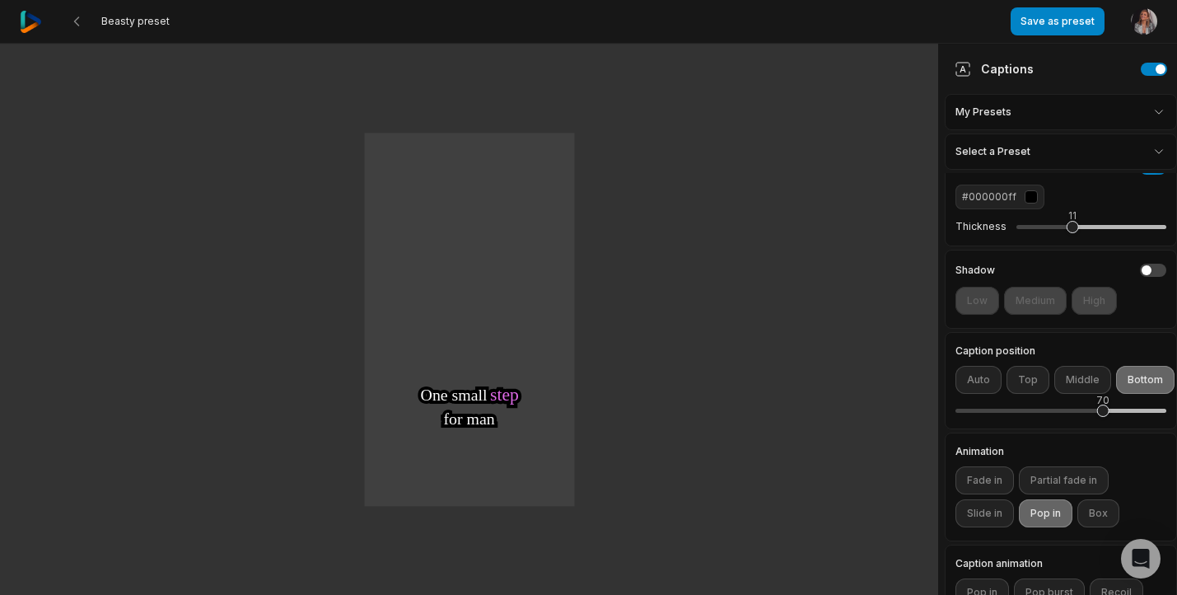
scroll to position [214, 0]
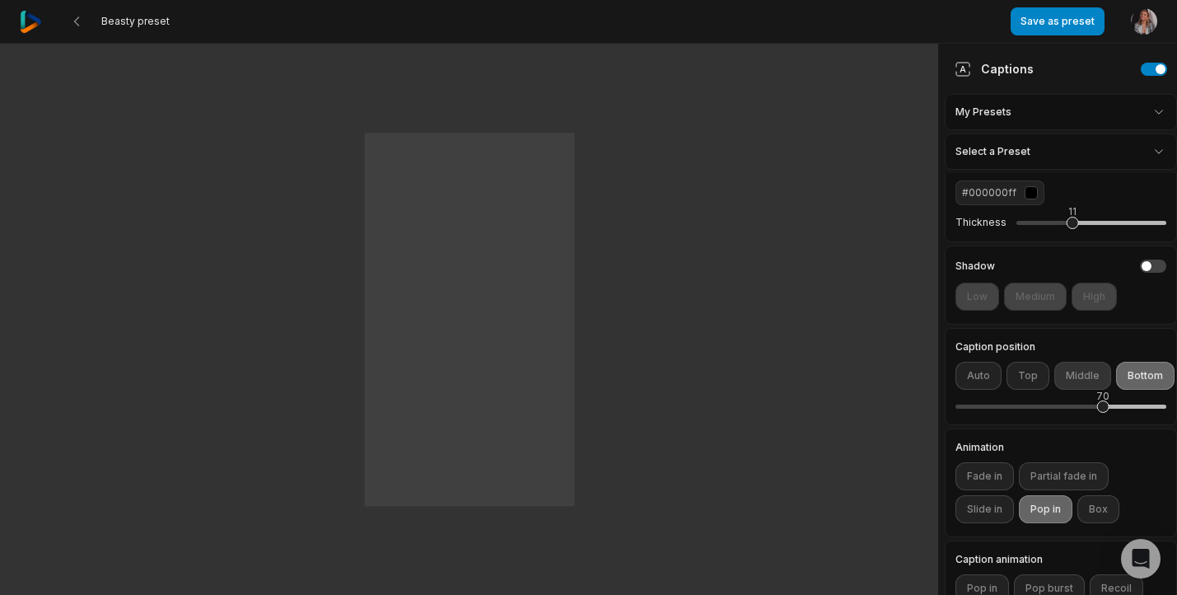
click at [1077, 368] on button "Middle" at bounding box center [1083, 376] width 57 height 28
click at [975, 380] on button "Auto" at bounding box center [979, 376] width 46 height 28
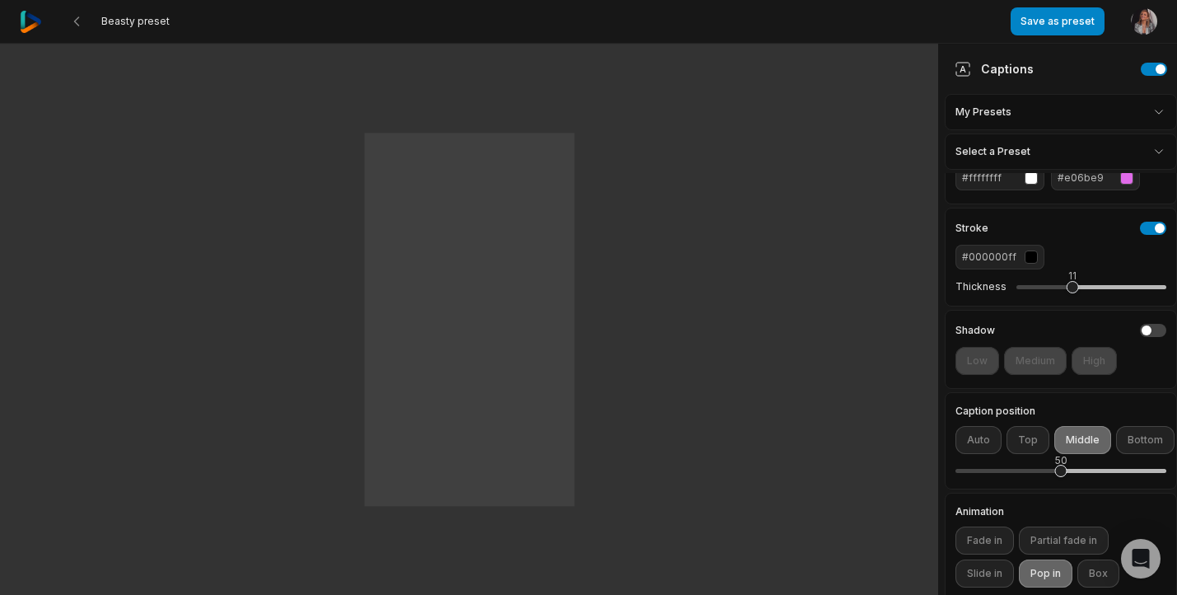
scroll to position [0, 0]
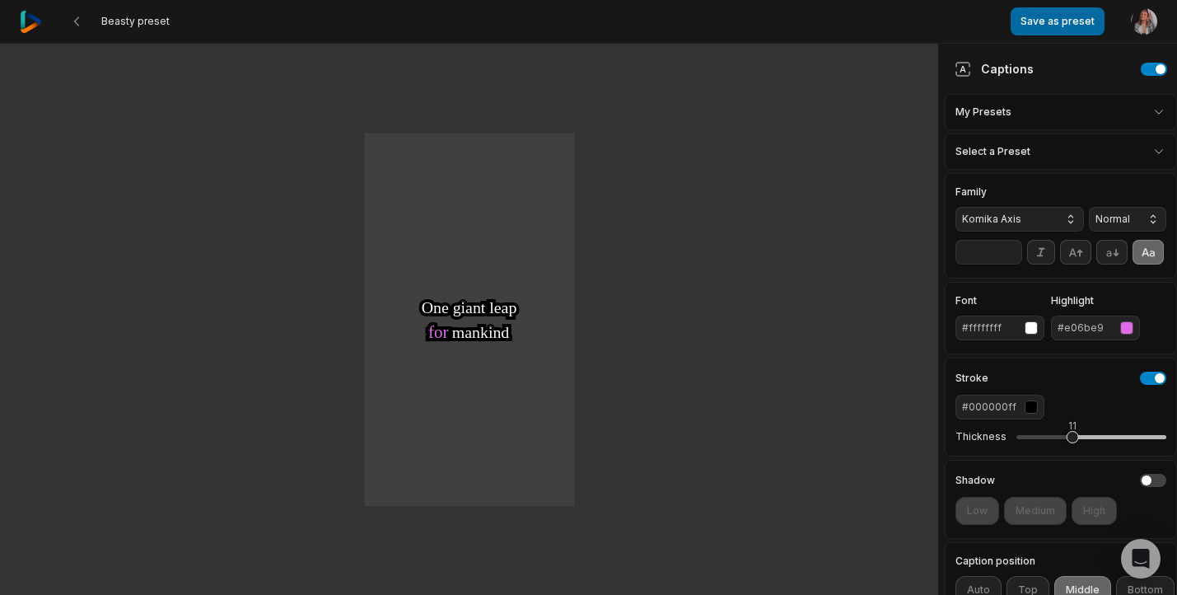
click at [1059, 21] on button "Save as preset" at bounding box center [1058, 21] width 94 height 28
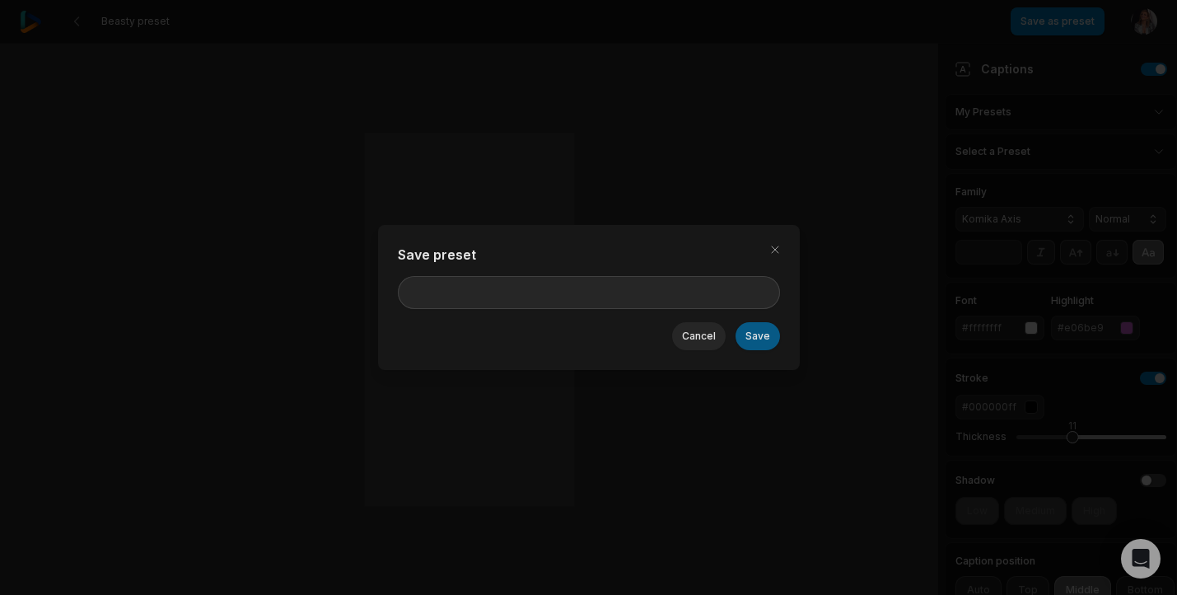
click at [747, 344] on button "Save" at bounding box center [758, 336] width 44 height 28
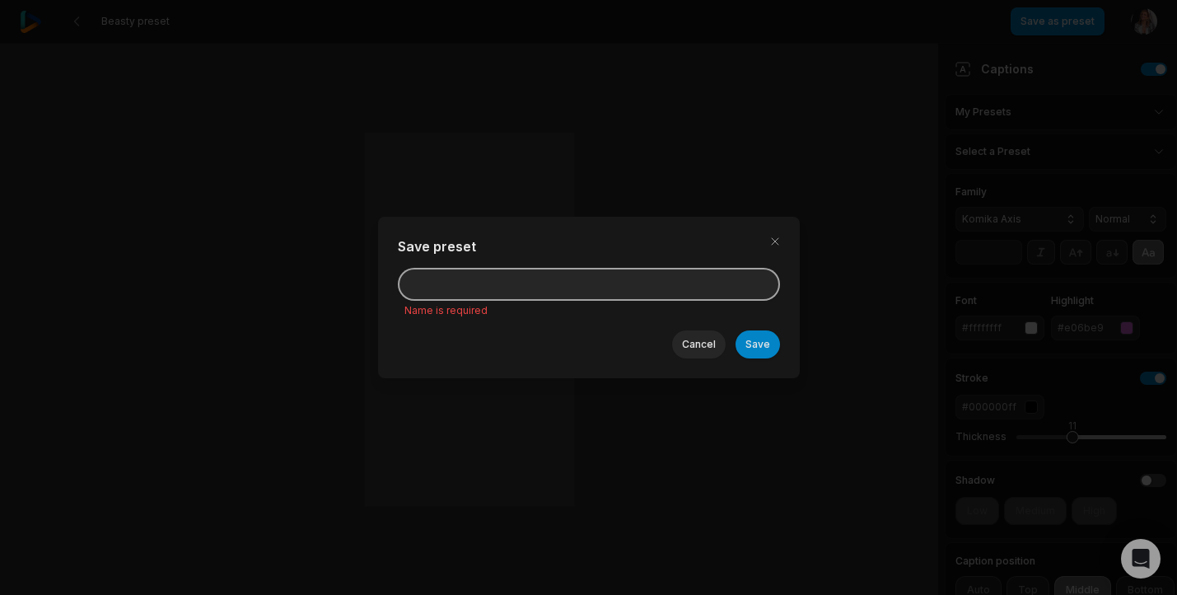
click at [581, 287] on input at bounding box center [589, 284] width 382 height 33
type input "*********"
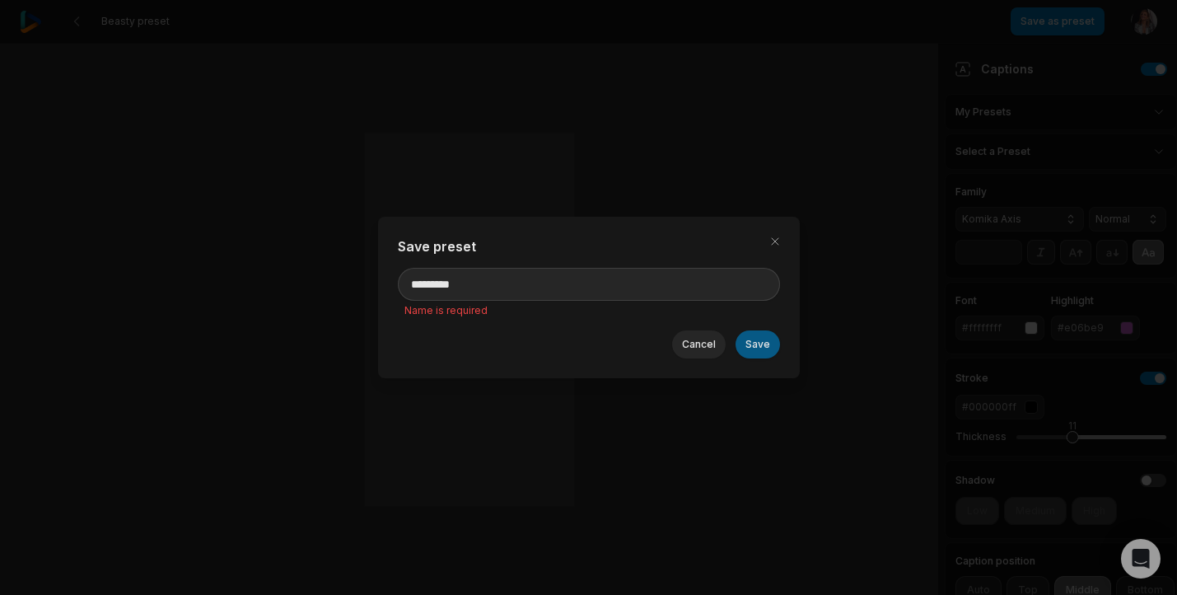
click at [763, 346] on button "Save" at bounding box center [758, 344] width 44 height 28
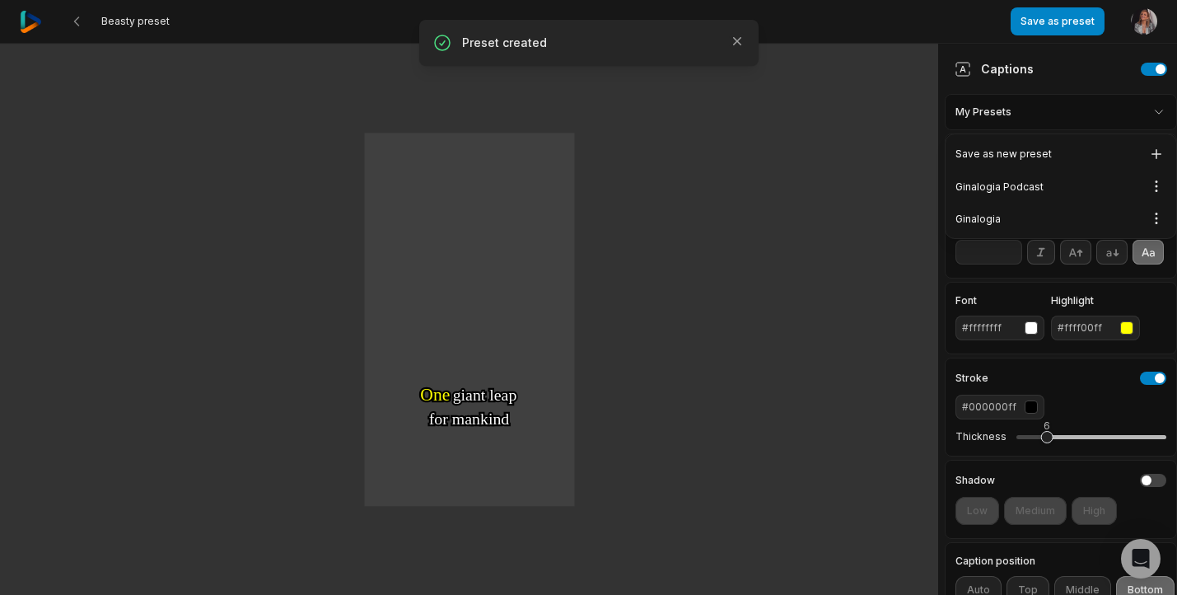
click at [1025, 111] on html "Beasty preset Save as preset Open user menu One One small small step step for f…" at bounding box center [588, 297] width 1177 height 595
click at [1031, 185] on div "Ginalogia Podcast Open options" at bounding box center [1061, 187] width 224 height 32
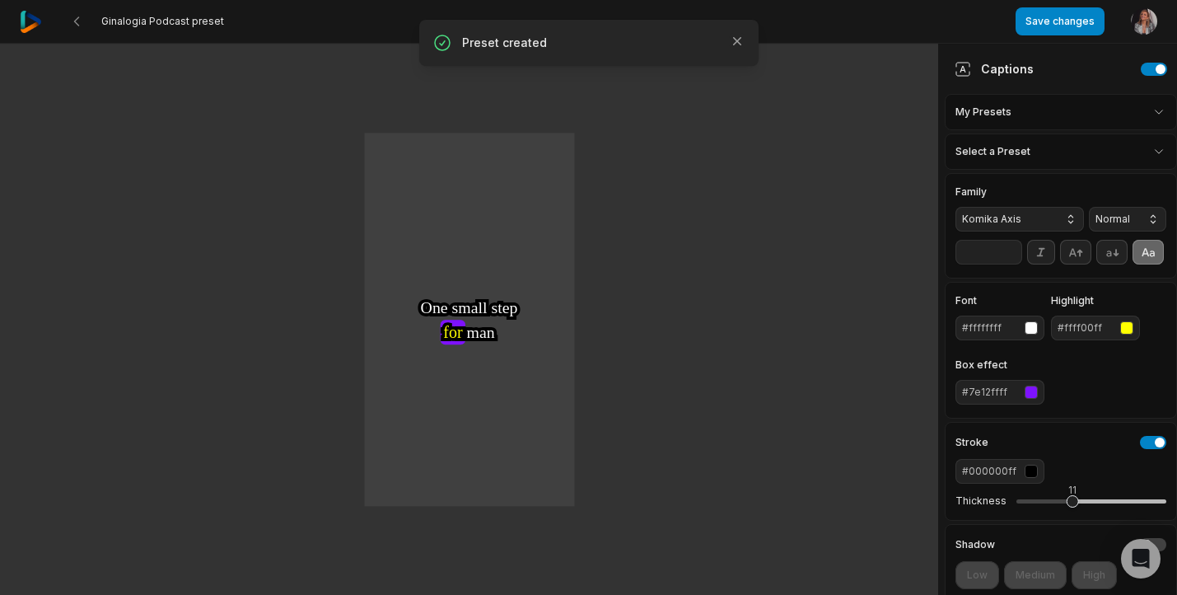
click at [844, 278] on div "One One small small step step for for for man man One One giant giant leap leap…" at bounding box center [469, 320] width 938 height 552
click at [82, 21] on icon at bounding box center [76, 21] width 13 height 13
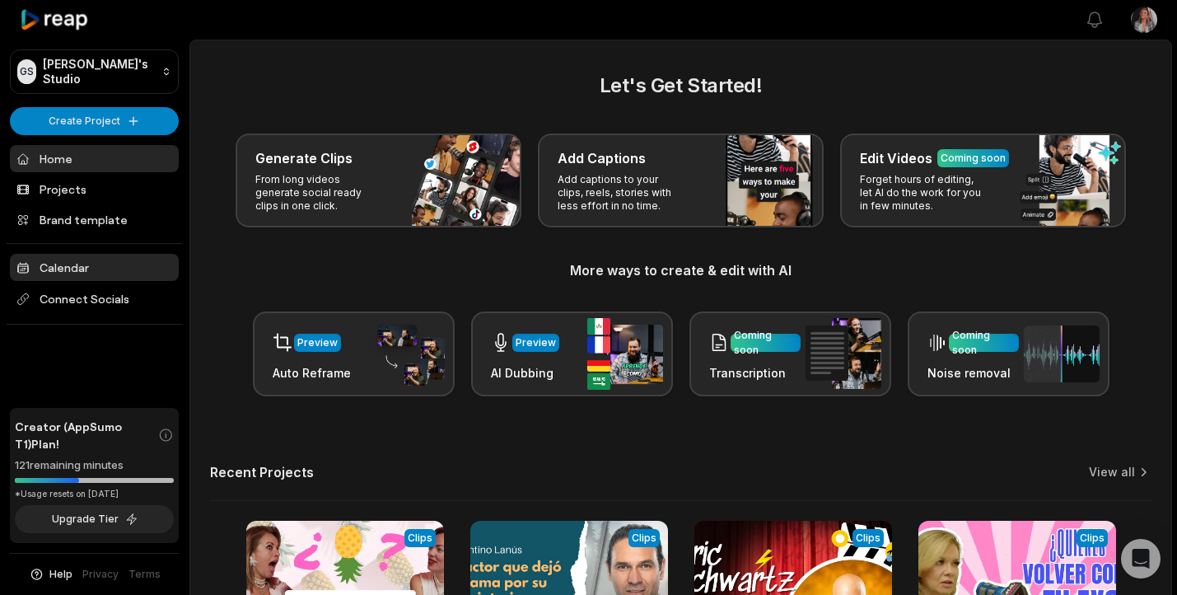
click at [35, 269] on link "Calendar" at bounding box center [94, 267] width 169 height 27
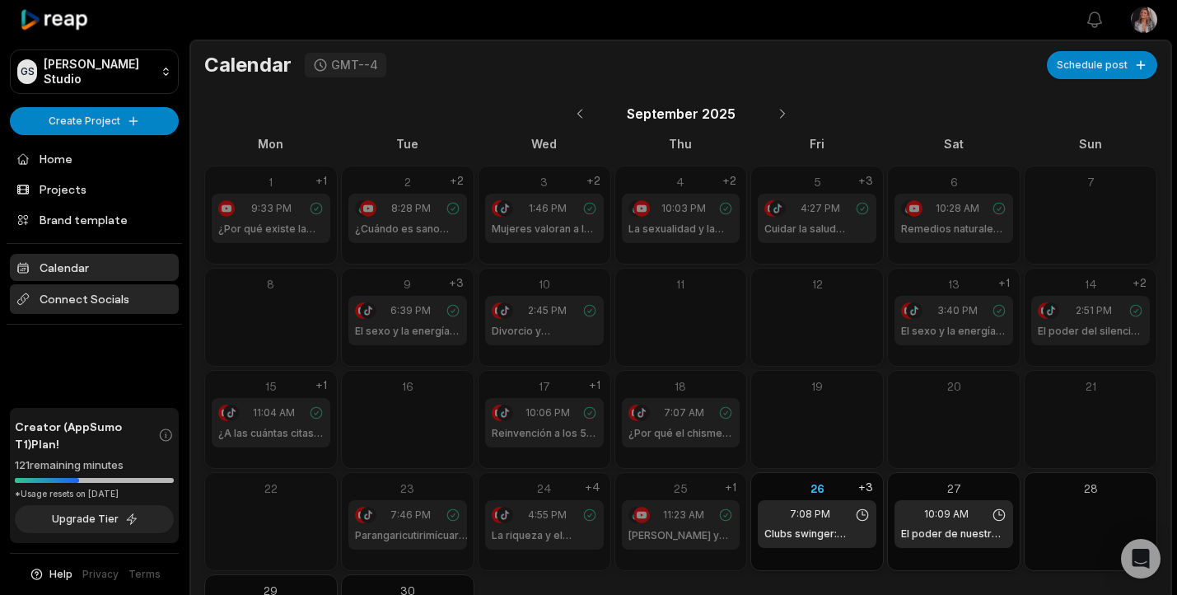
click at [127, 299] on span "Connect Socials" at bounding box center [94, 299] width 169 height 30
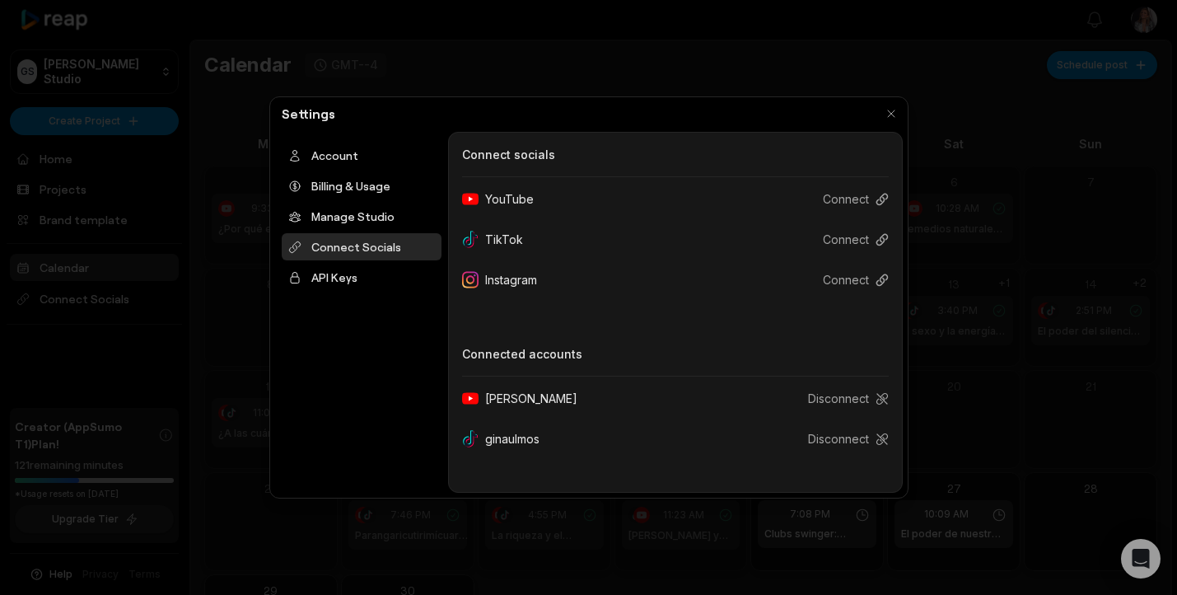
click at [520, 283] on div "Instagram" at bounding box center [506, 279] width 88 height 30
click at [886, 284] on icon at bounding box center [882, 280] width 13 height 13
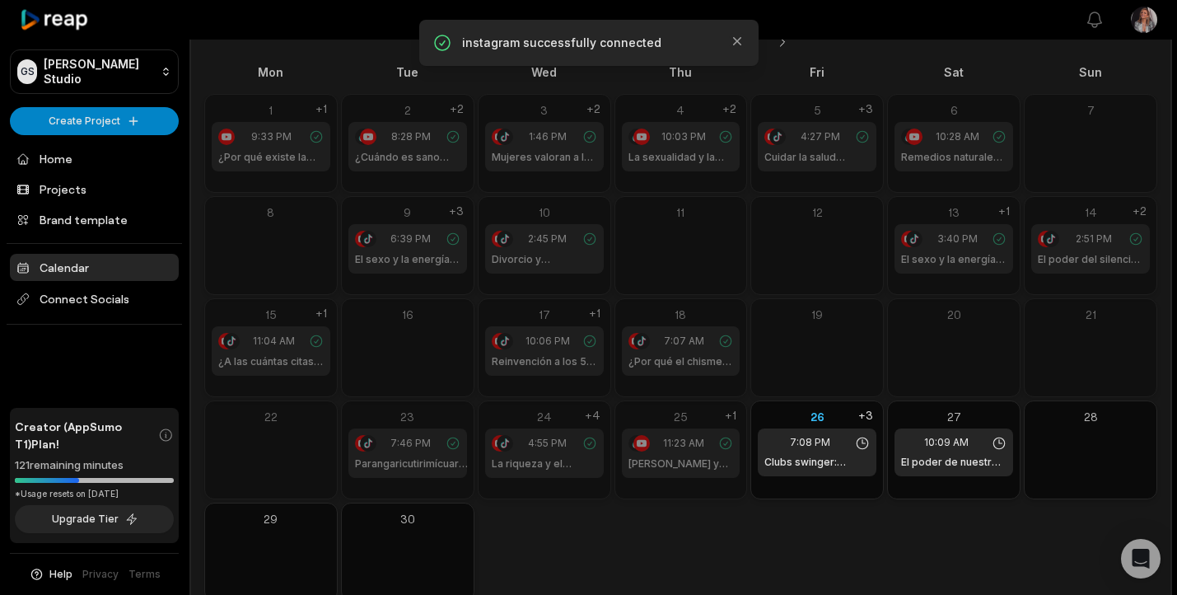
scroll to position [106, 0]
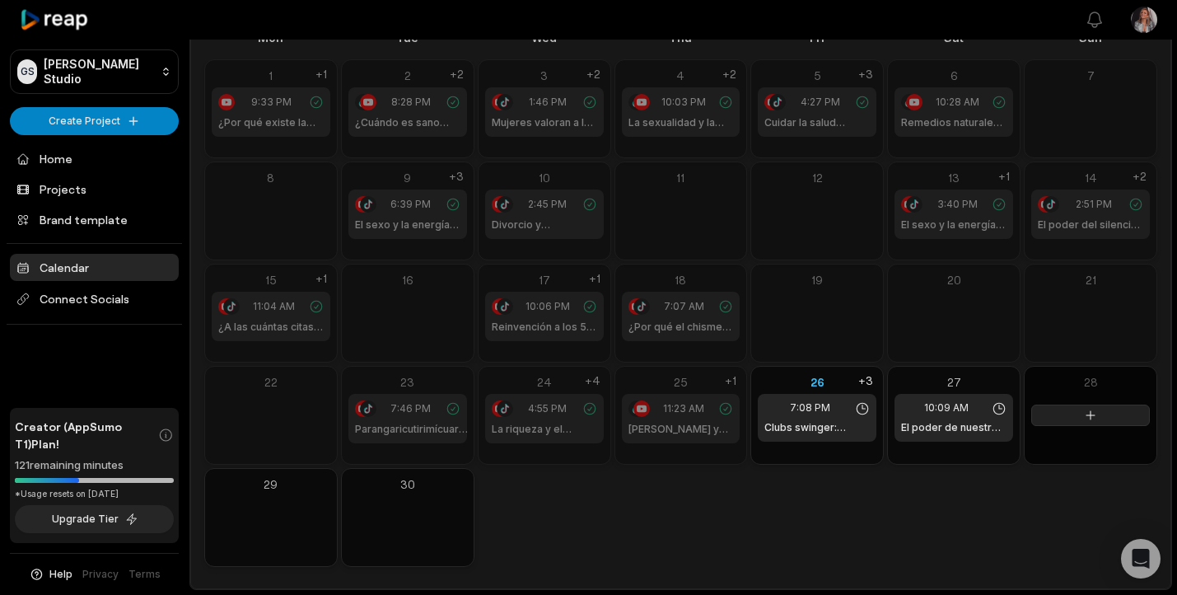
click at [1082, 410] on button at bounding box center [1090, 415] width 119 height 21
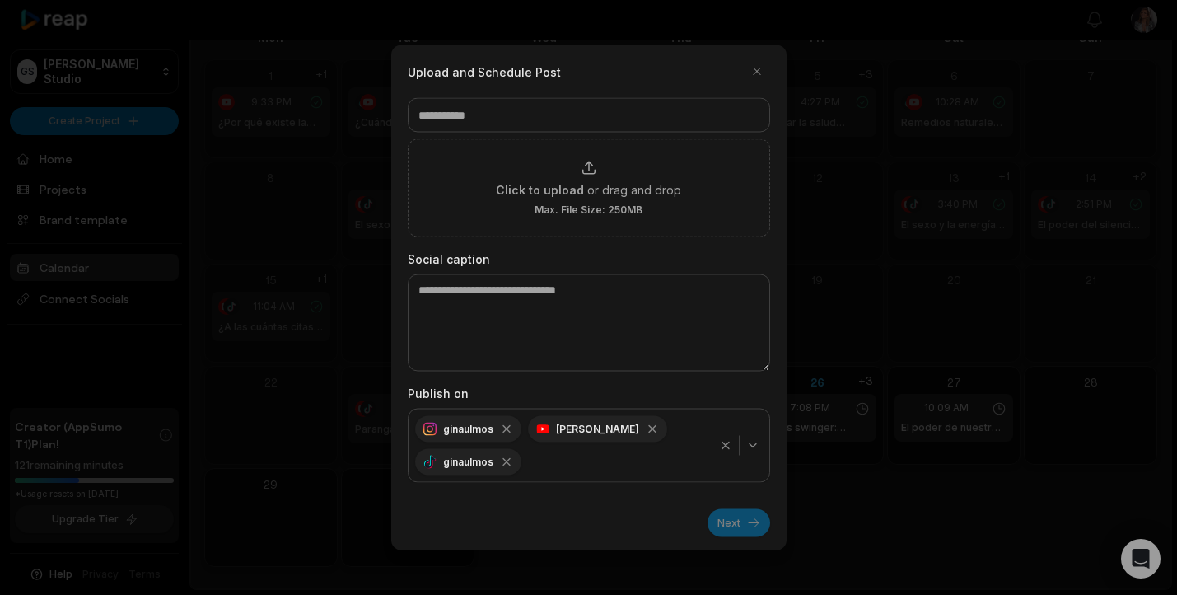
scroll to position [0, 0]
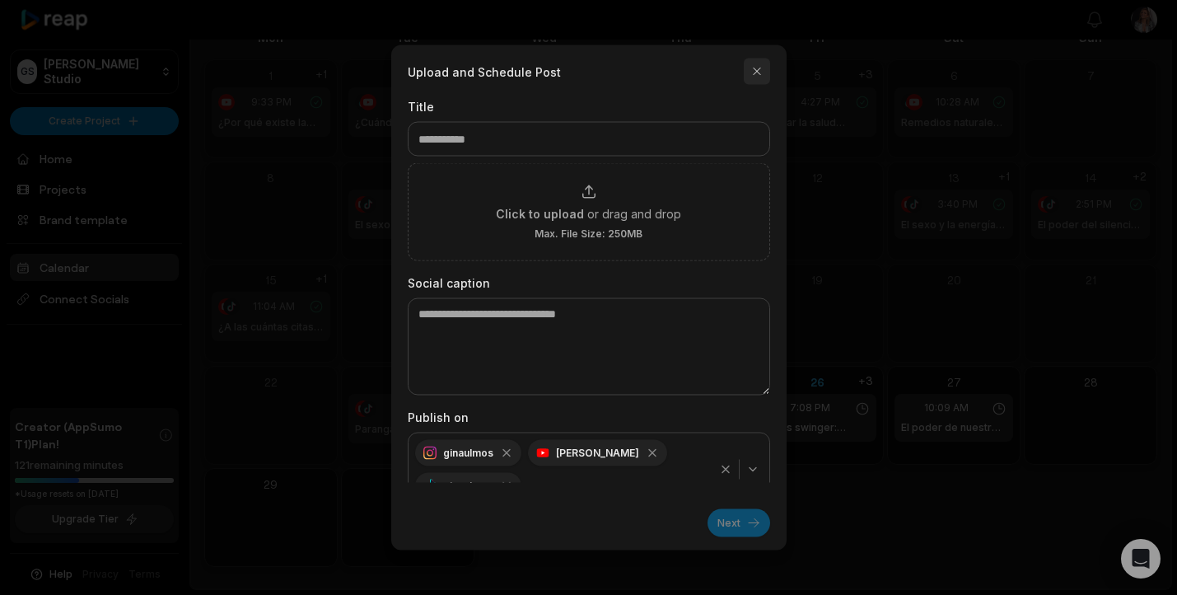
click at [758, 70] on button "button" at bounding box center [757, 71] width 26 height 26
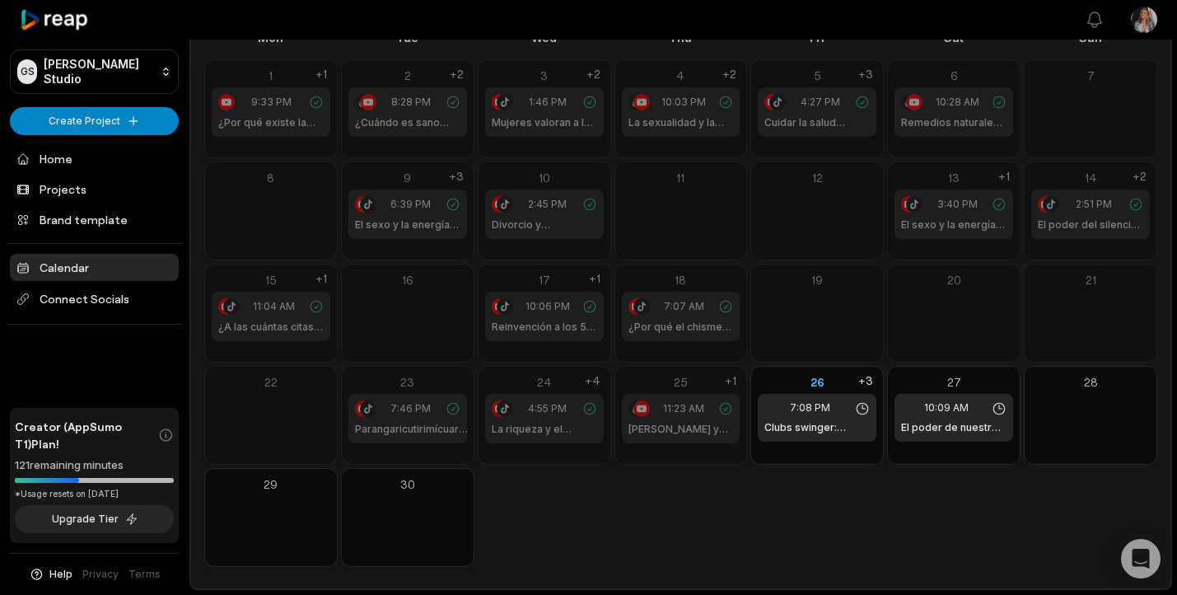
click at [59, 20] on icon at bounding box center [55, 20] width 70 height 22
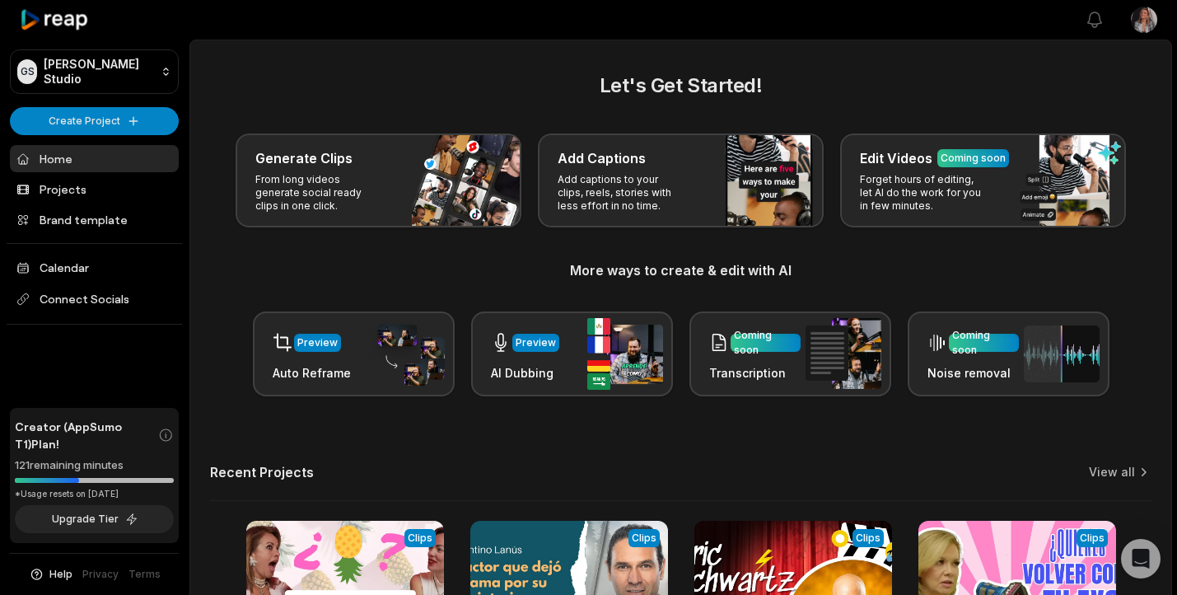
click at [59, 20] on icon at bounding box center [55, 20] width 70 height 22
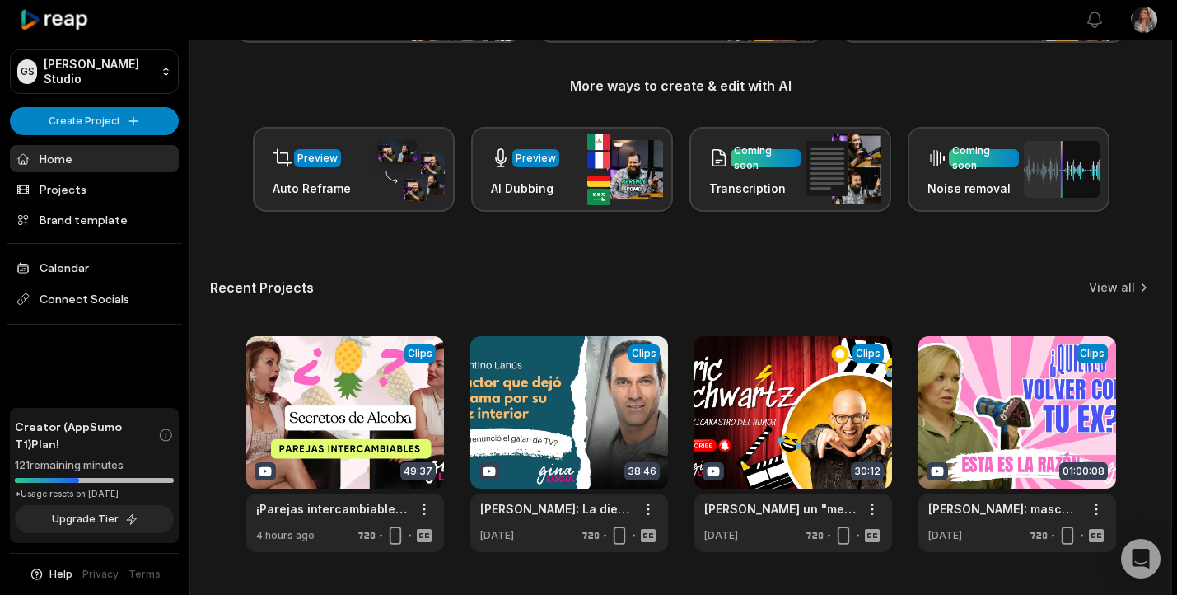
scroll to position [227, 0]
